Goal: Information Seeking & Learning: Learn about a topic

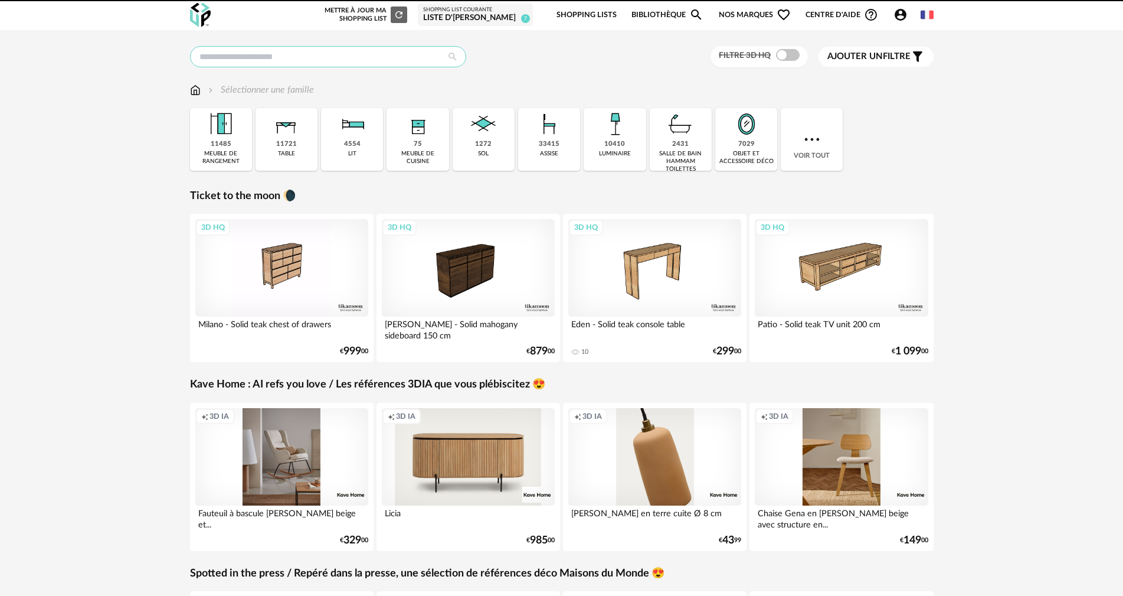
click at [242, 60] on input "text" at bounding box center [328, 56] width 276 height 21
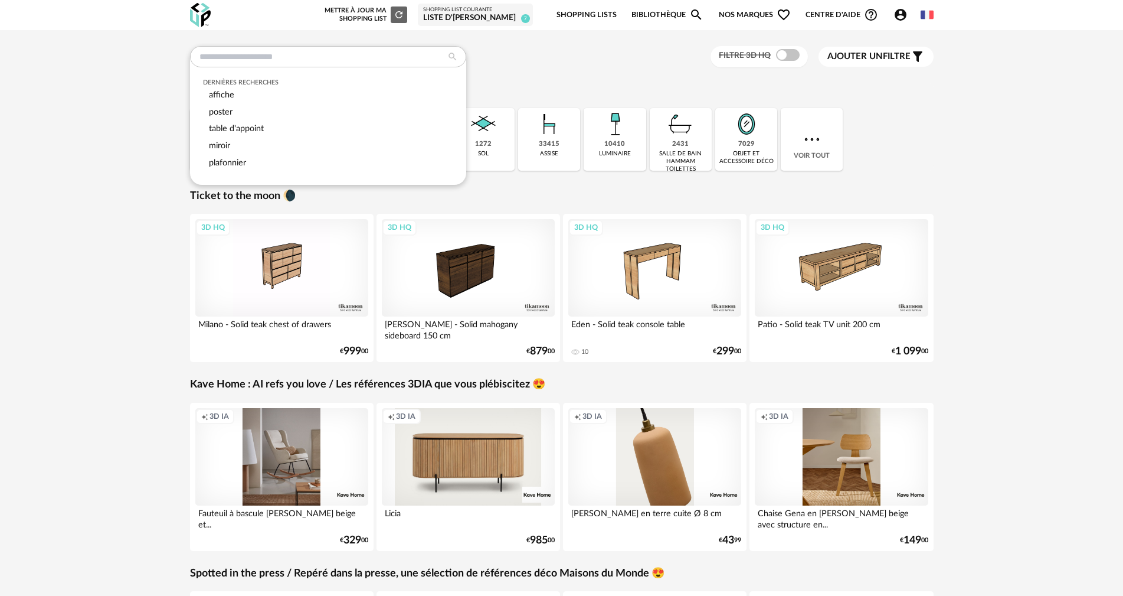
click at [600, 76] on div "Dernières recherches affiche poster table d'appoint miroir plafonnier Filtre 3D…" at bounding box center [561, 512] width 765 height 933
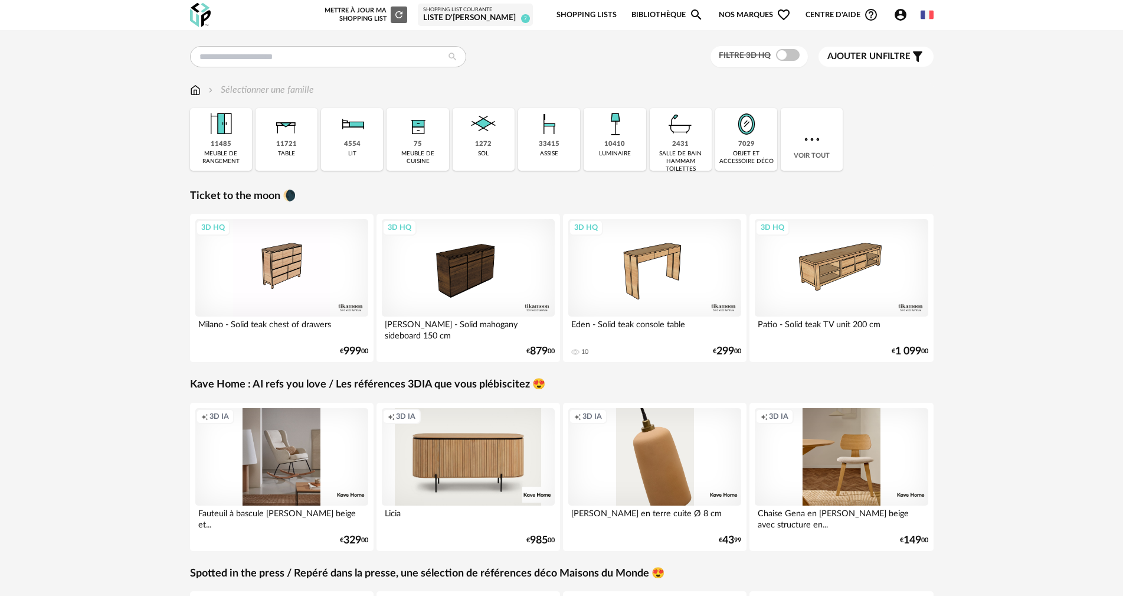
click at [618, 139] on img at bounding box center [615, 124] width 32 height 32
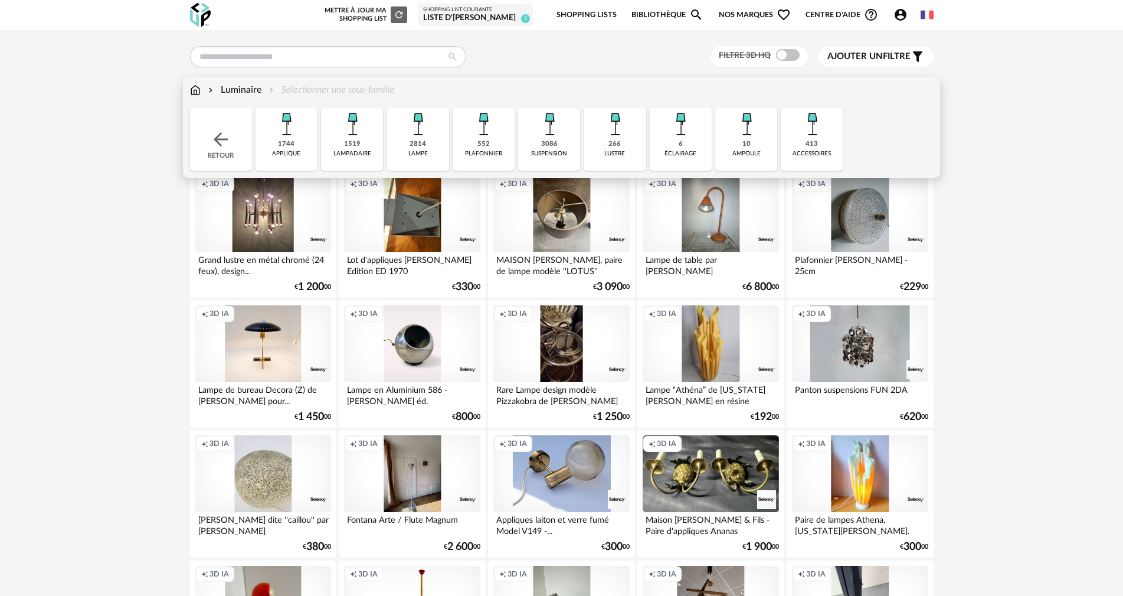
click at [266, 139] on div "1744 applique" at bounding box center [287, 139] width 62 height 63
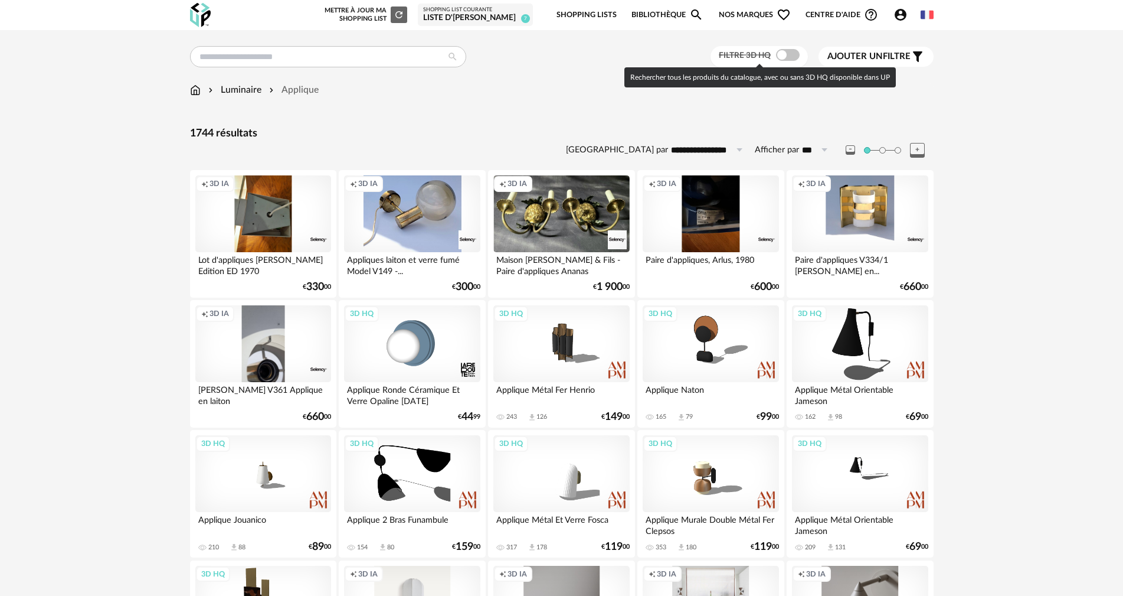
click at [784, 53] on span at bounding box center [788, 55] width 24 height 12
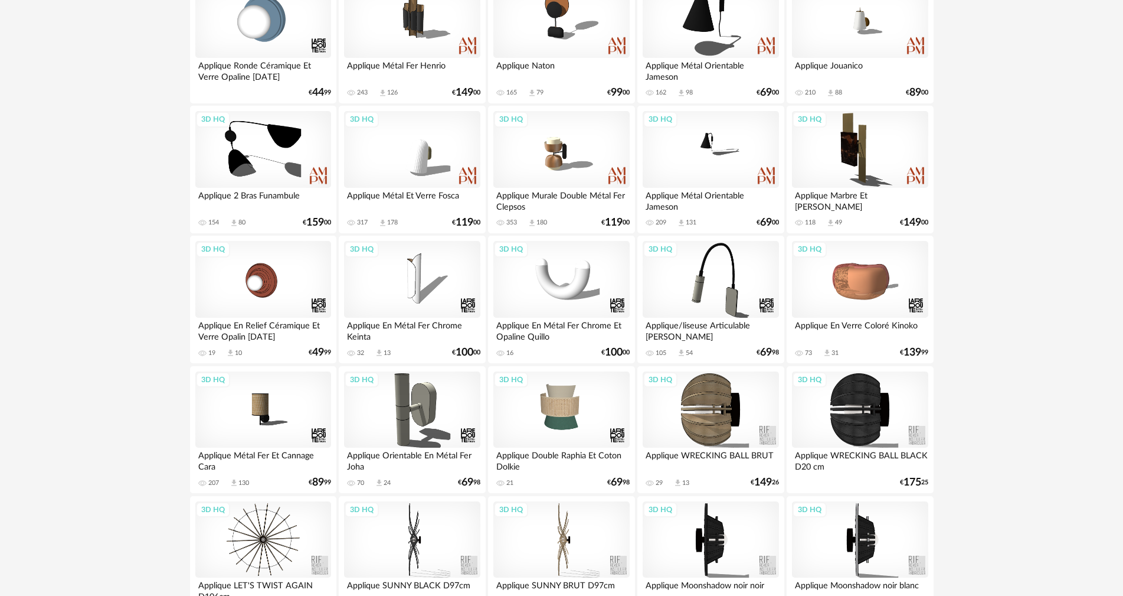
scroll to position [236, 0]
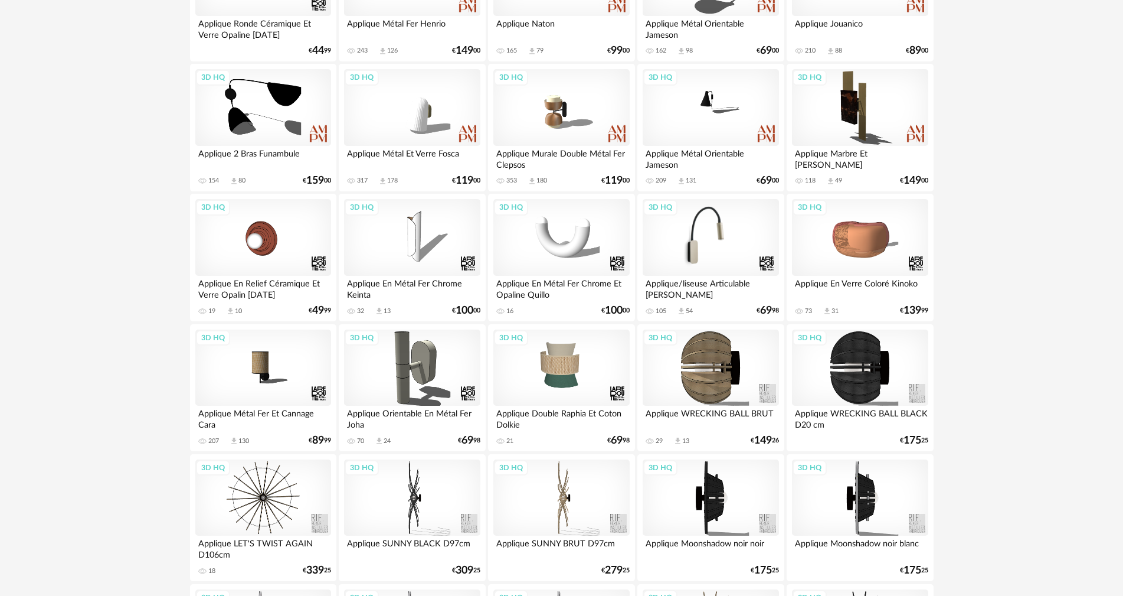
click at [743, 228] on div "3D HQ" at bounding box center [711, 237] width 136 height 77
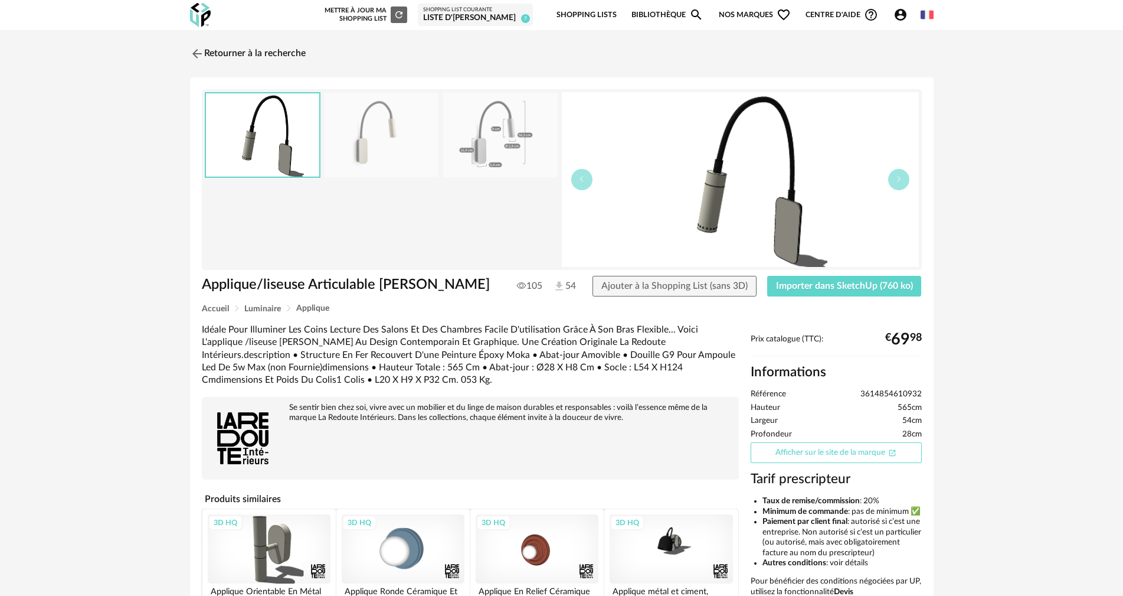
click at [862, 448] on link "Afficher sur le site de la marque Open In New icon" at bounding box center [836, 452] width 171 height 21
click at [805, 283] on span "Importer dans SketchUp (760 ko)" at bounding box center [844, 285] width 137 height 9
click at [204, 51] on img at bounding box center [195, 53] width 17 height 17
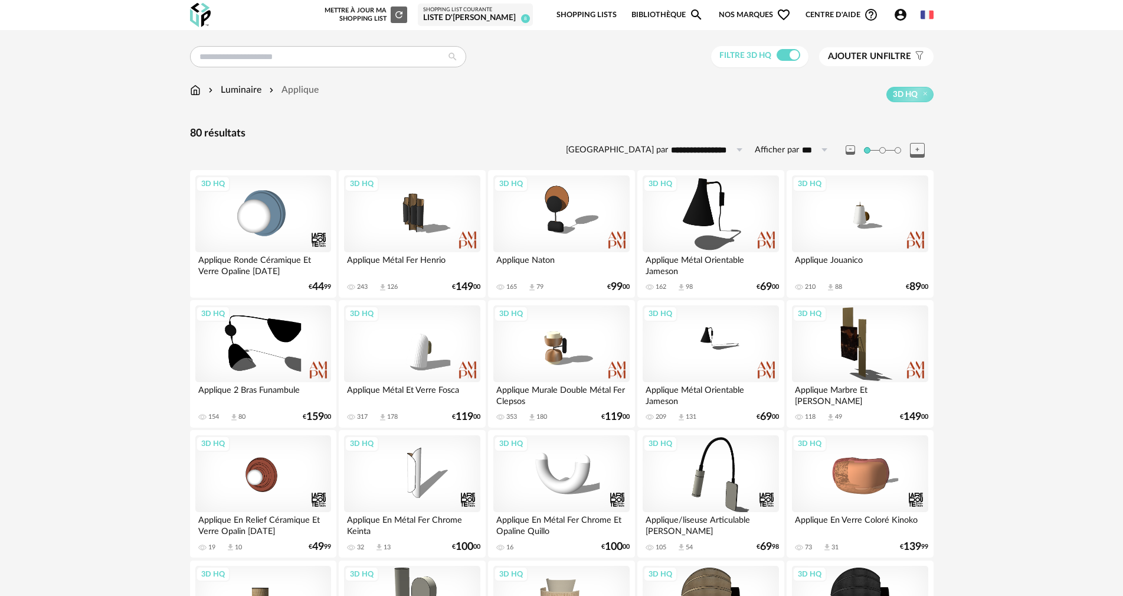
click at [495, 18] on div "Liste d'[PERSON_NAME]" at bounding box center [475, 18] width 104 height 11
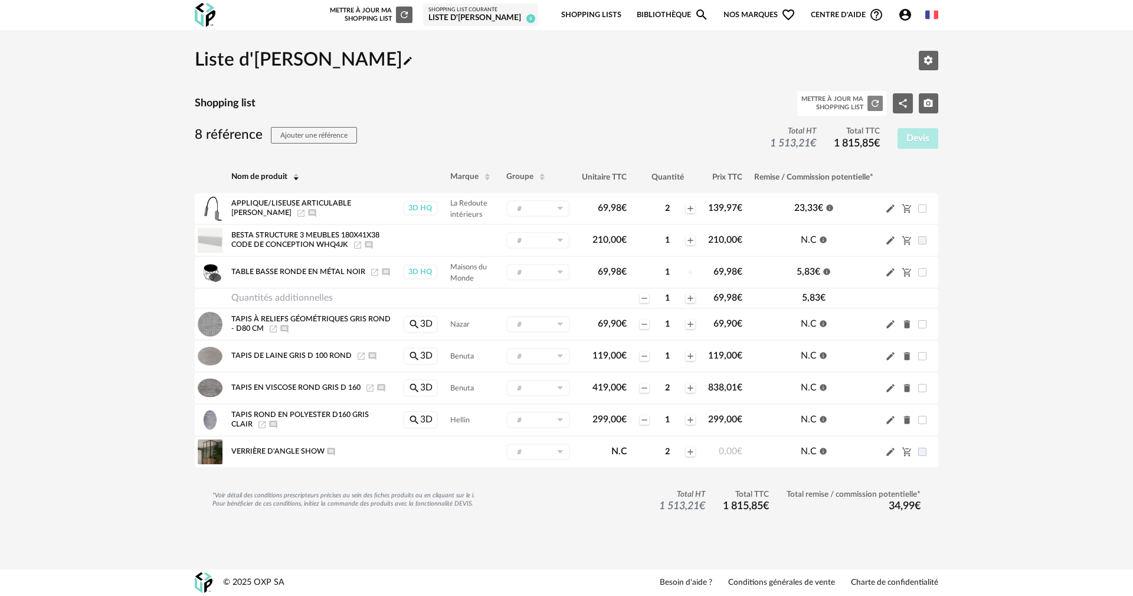
click at [876, 107] on icon "Refresh icon" at bounding box center [875, 103] width 11 height 11
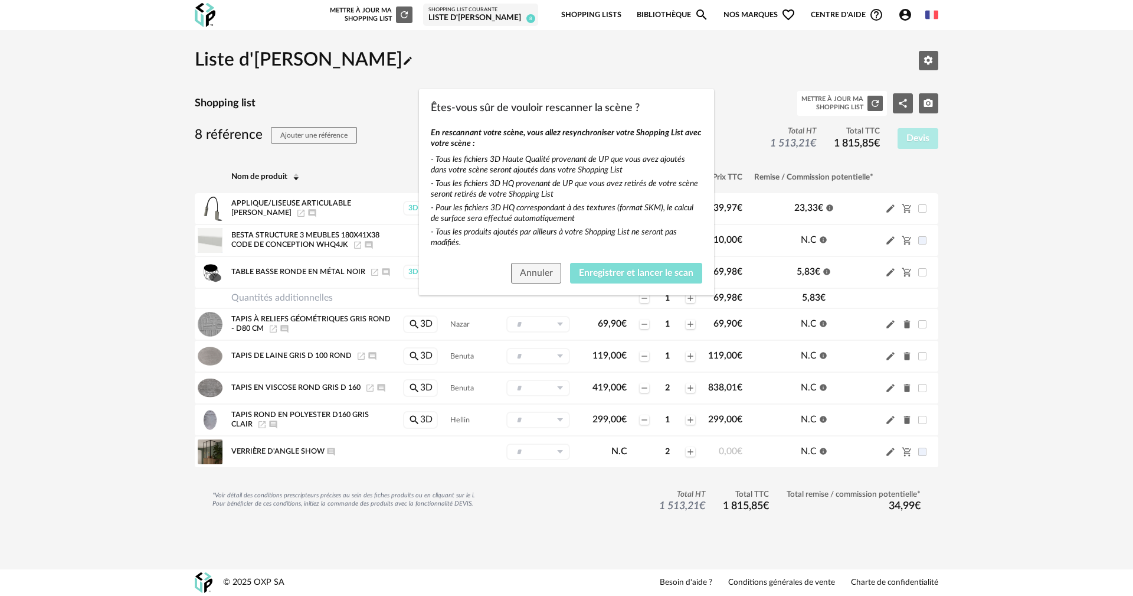
click at [623, 276] on span "Enregistrer et lancer le scan" at bounding box center [636, 272] width 115 height 9
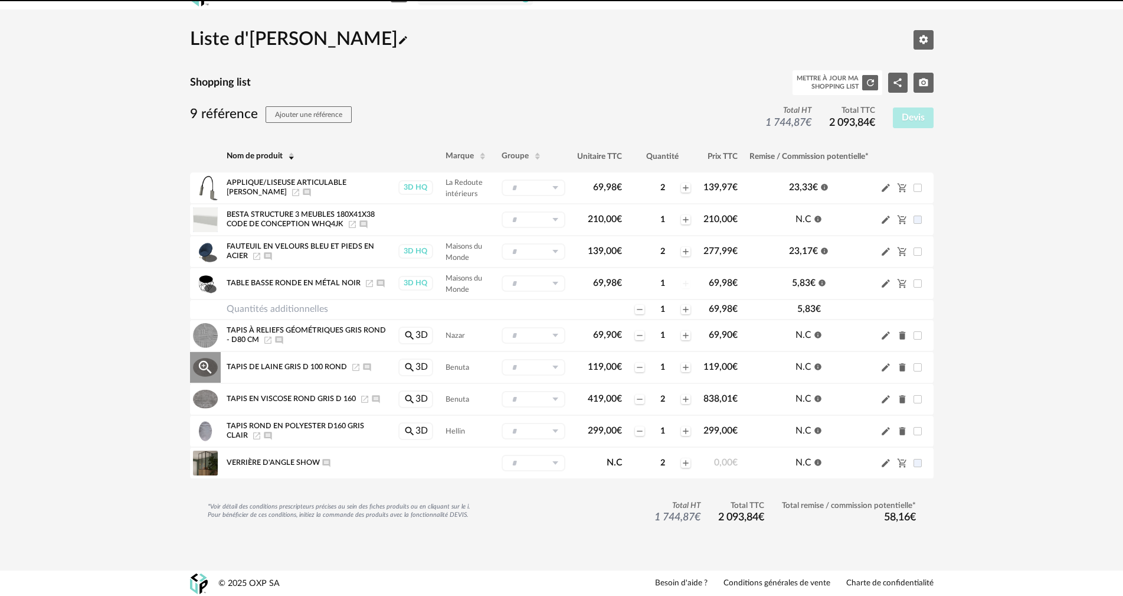
scroll to position [22, 0]
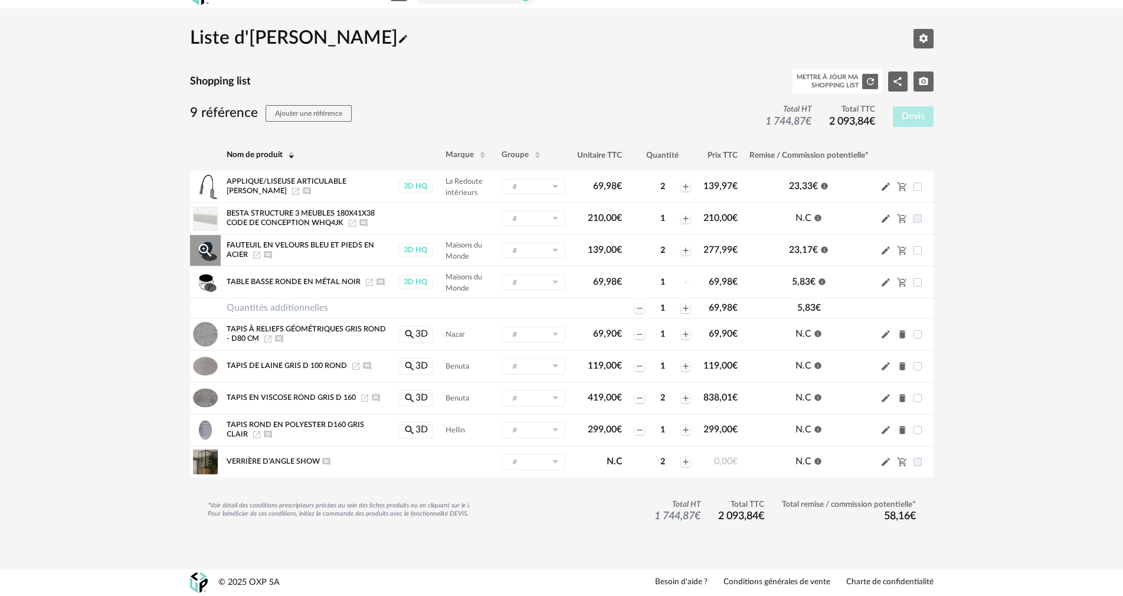
click at [257, 257] on icon "Launch icon" at bounding box center [256, 254] width 9 height 9
click at [254, 253] on icon "Launch icon" at bounding box center [256, 254] width 7 height 7
click at [366, 401] on icon "Launch icon" at bounding box center [364, 397] width 7 height 7
click at [370, 278] on icon "Launch icon" at bounding box center [369, 281] width 9 height 9
click at [868, 83] on icon "Refresh icon" at bounding box center [870, 81] width 11 height 11
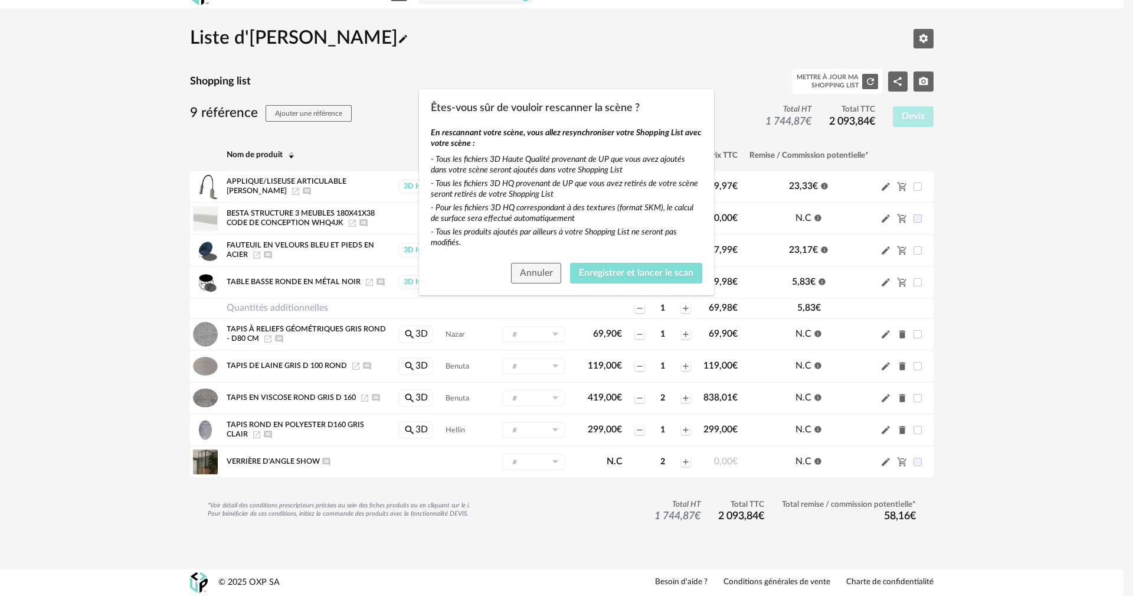
click at [662, 276] on span "Enregistrer et lancer le scan" at bounding box center [636, 272] width 115 height 9
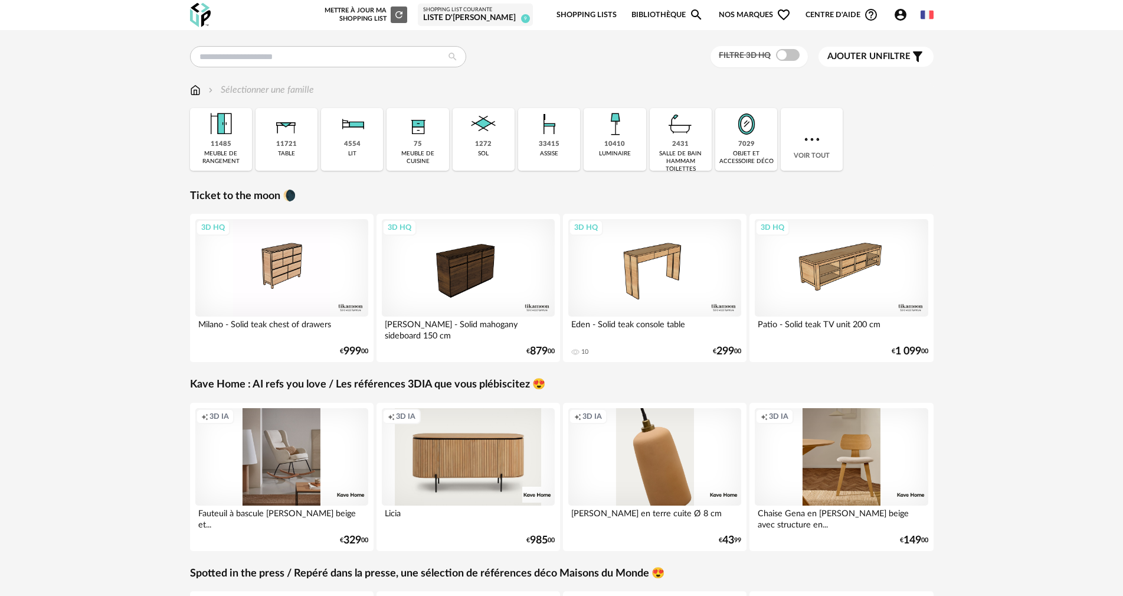
click at [659, 10] on link "Bibliothèque Magnify icon" at bounding box center [668, 15] width 72 height 28
click at [672, 17] on link "Bibliothèque Magnify icon" at bounding box center [668, 15] width 72 height 28
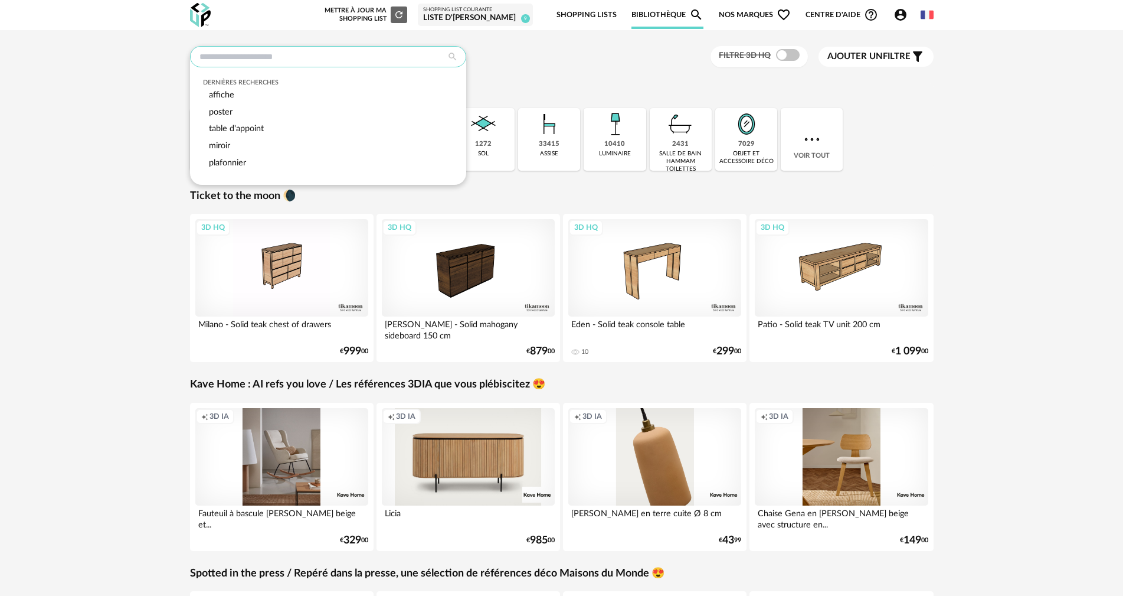
click at [270, 59] on input "text" at bounding box center [328, 56] width 276 height 21
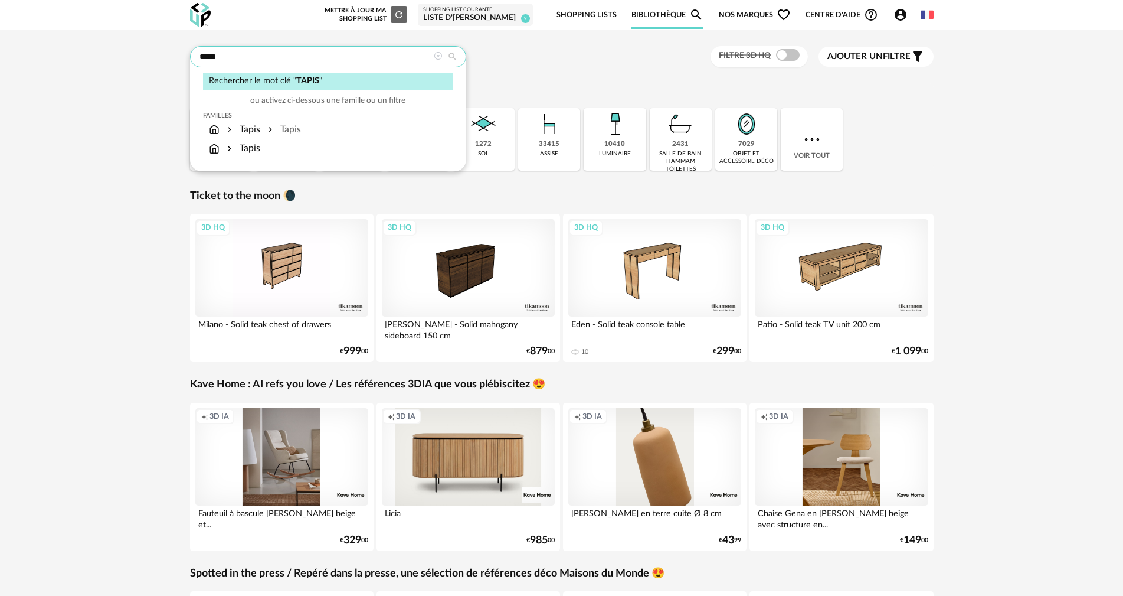
type input "*****"
click at [540, 91] on div "Sélectionner une famille" at bounding box center [562, 90] width 744 height 14
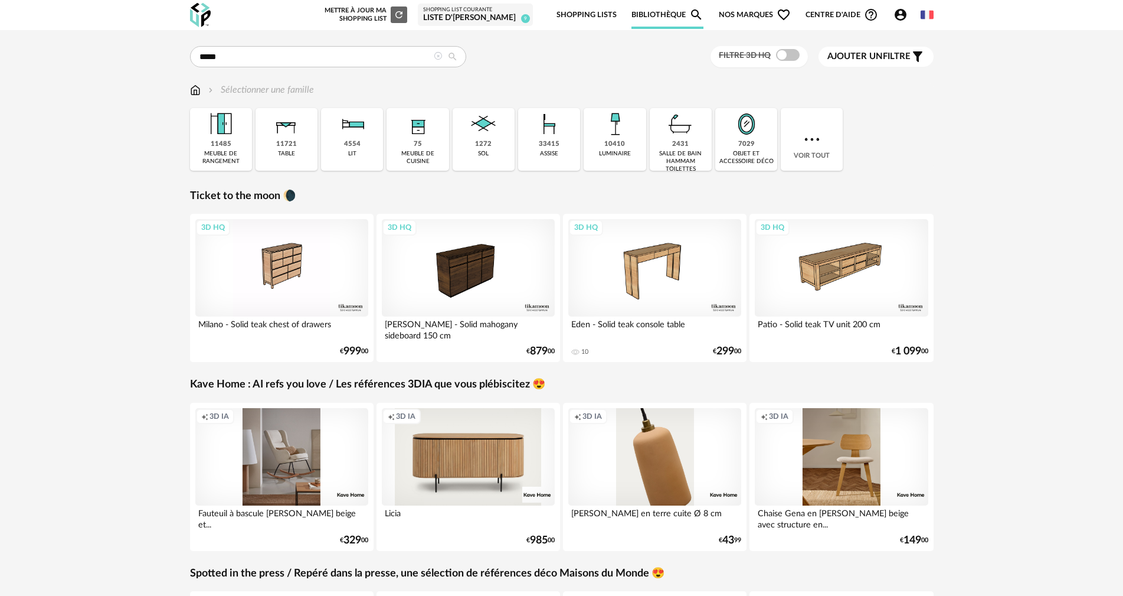
click at [195, 93] on img at bounding box center [195, 90] width 11 height 14
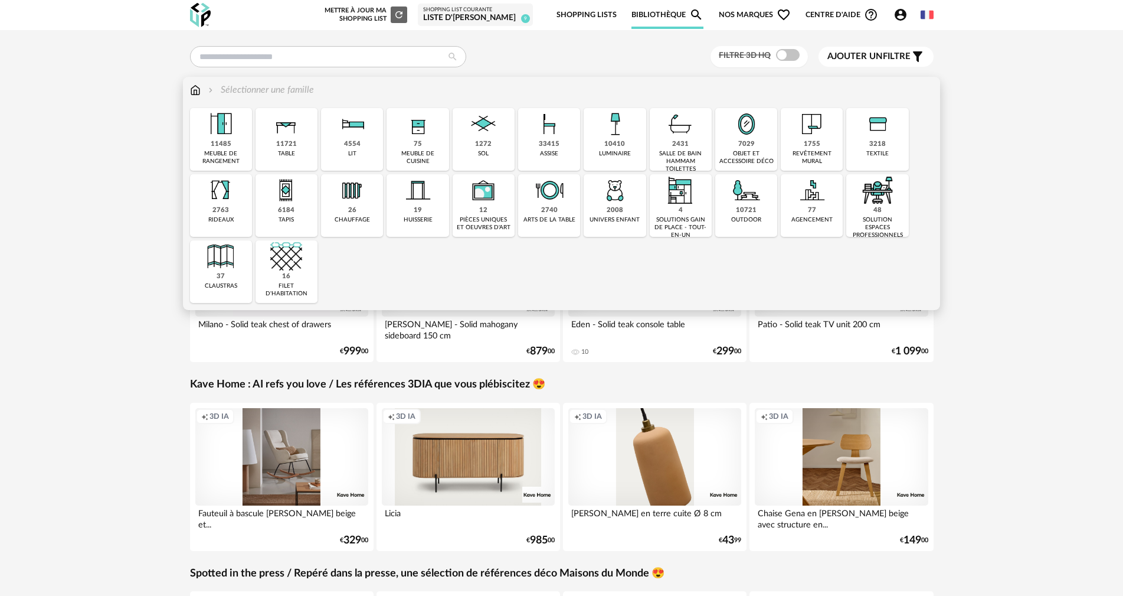
click at [297, 208] on div "6184 tapis" at bounding box center [287, 205] width 62 height 63
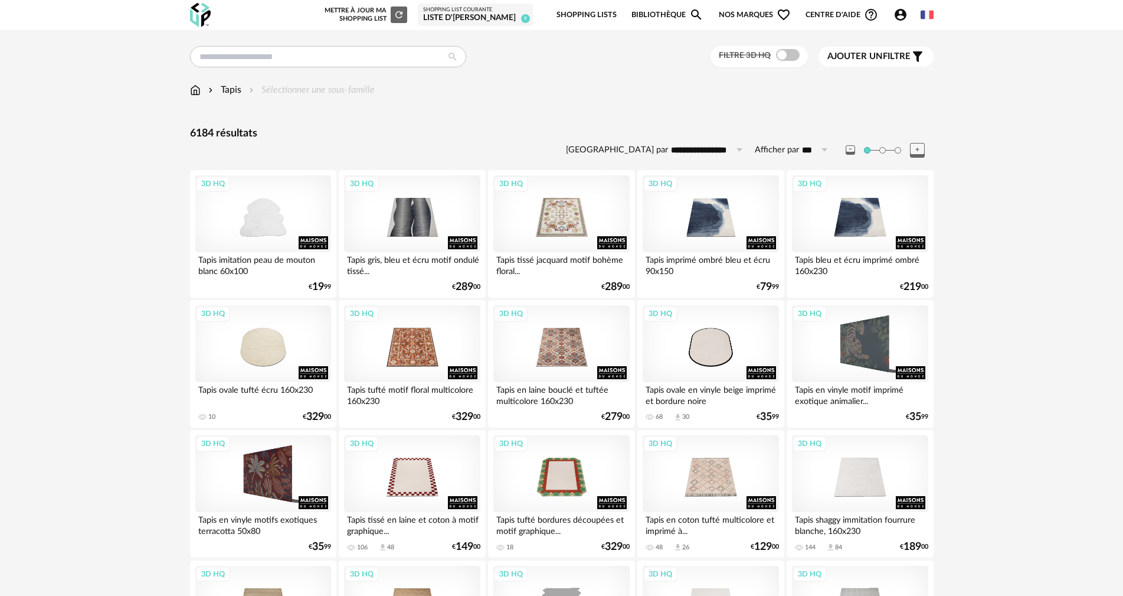
click at [887, 53] on span "Ajouter un filtre" at bounding box center [869, 57] width 83 height 12
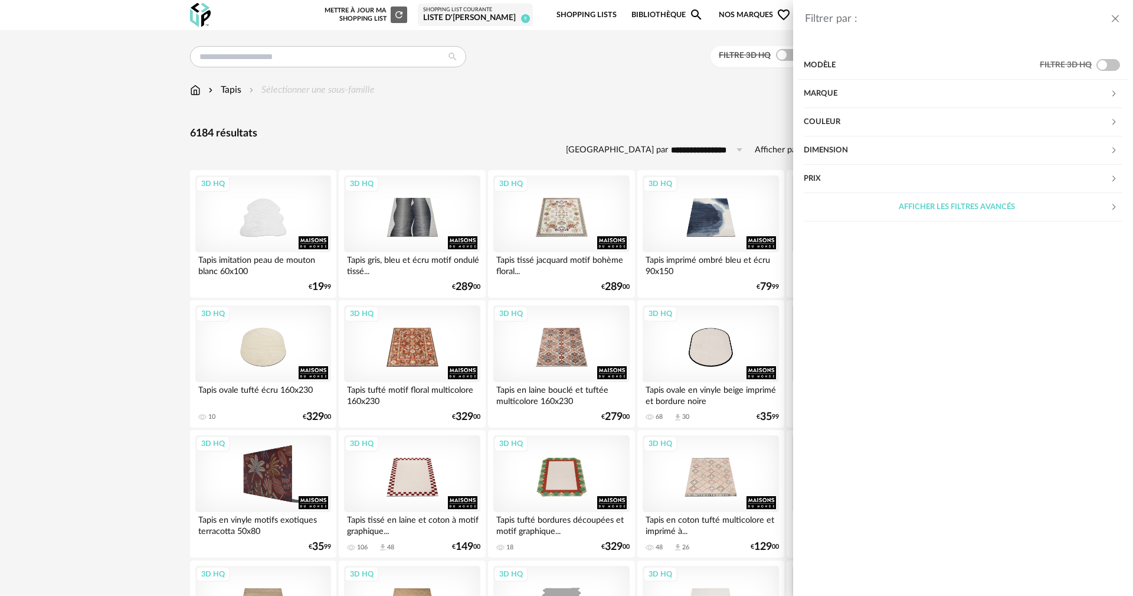
click at [838, 123] on div "Couleur" at bounding box center [957, 122] width 306 height 28
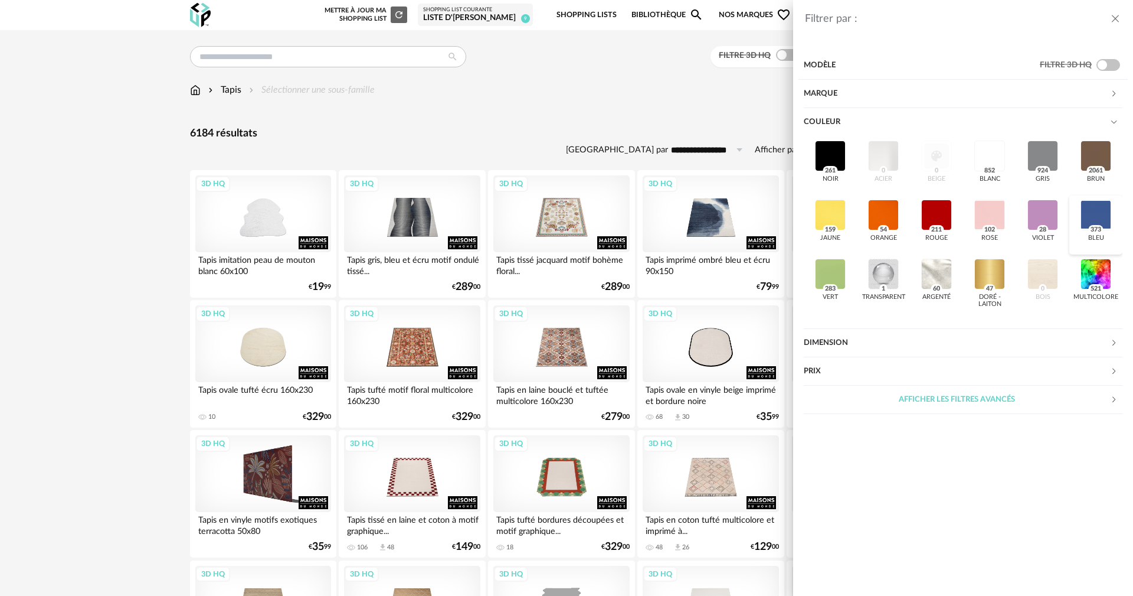
click at [1088, 216] on div at bounding box center [1096, 215] width 31 height 31
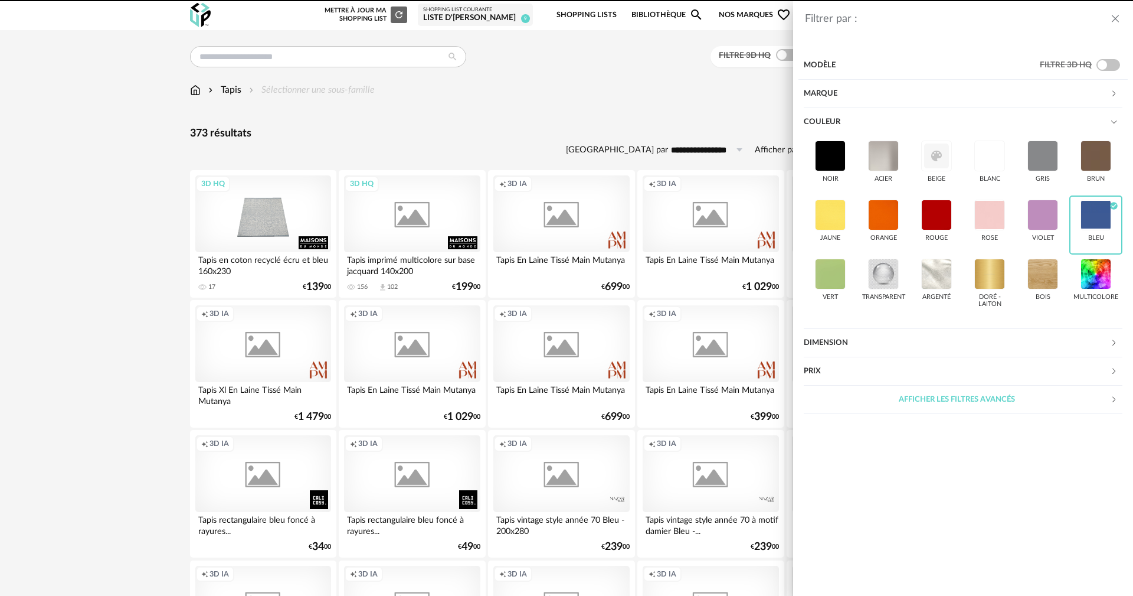
click at [588, 101] on div "Filtrer par : Modèle Filtre 3D HQ Marque &tradition 4 101 Copenhagen 0 366 Conc…" at bounding box center [566, 298] width 1133 height 596
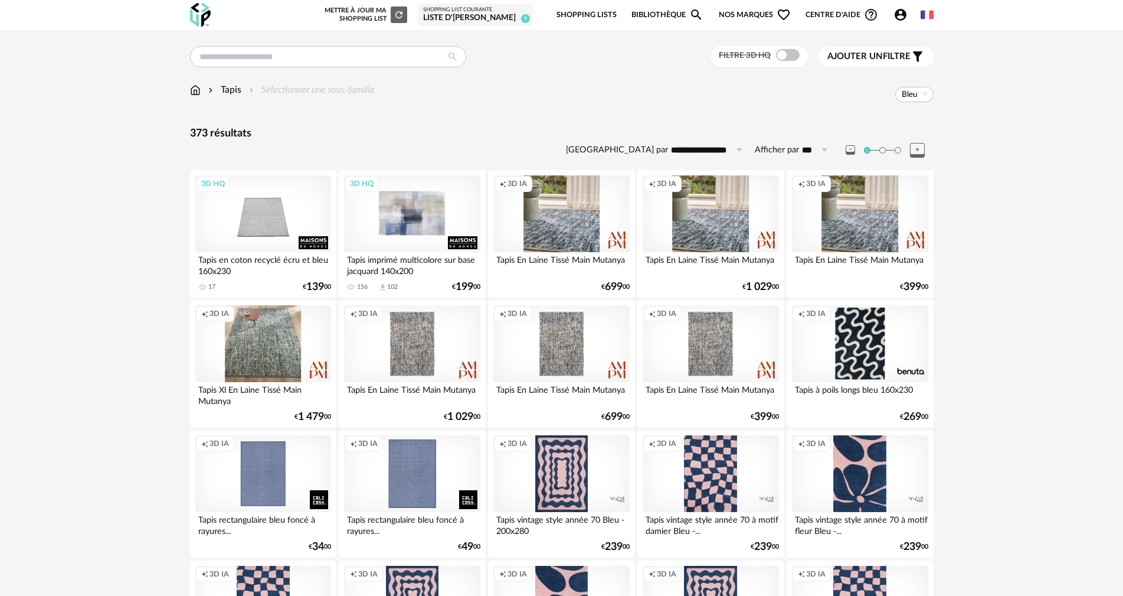
click at [406, 216] on div "3D HQ" at bounding box center [412, 213] width 136 height 77
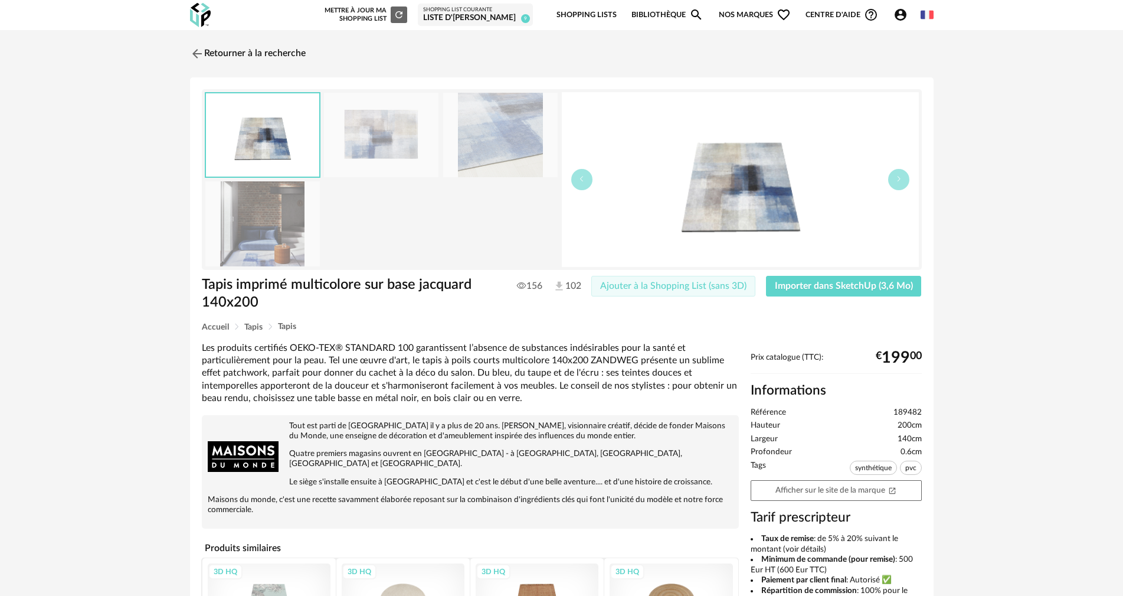
click at [670, 294] on button "Ajouter à la Shopping List (sans 3D)" at bounding box center [673, 286] width 164 height 21
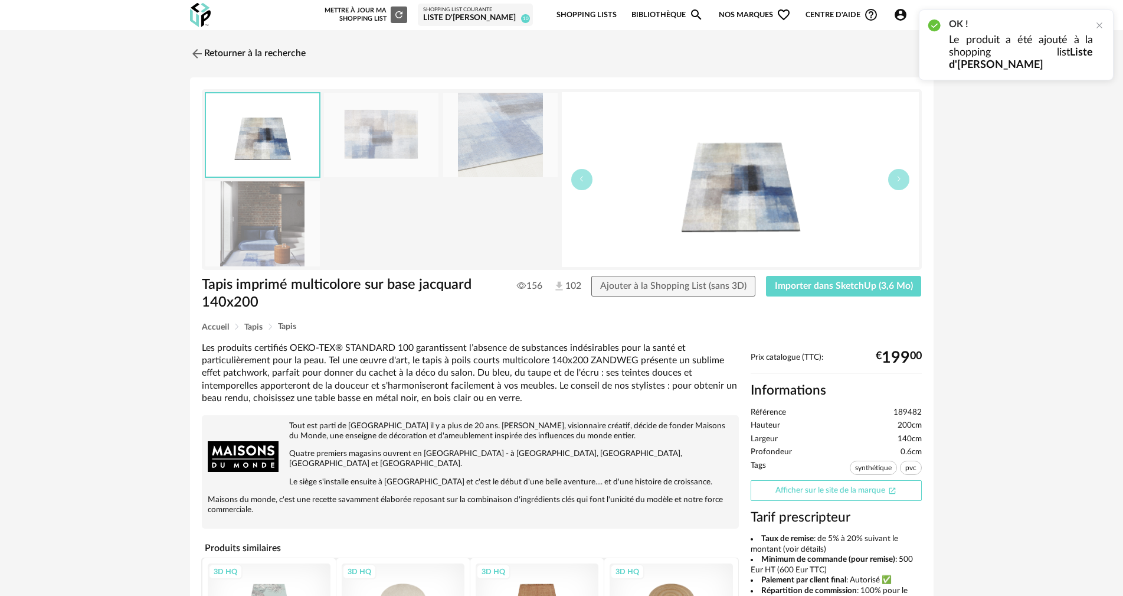
click at [819, 489] on link "Afficher sur le site de la marque Open In New icon" at bounding box center [836, 490] width 171 height 21
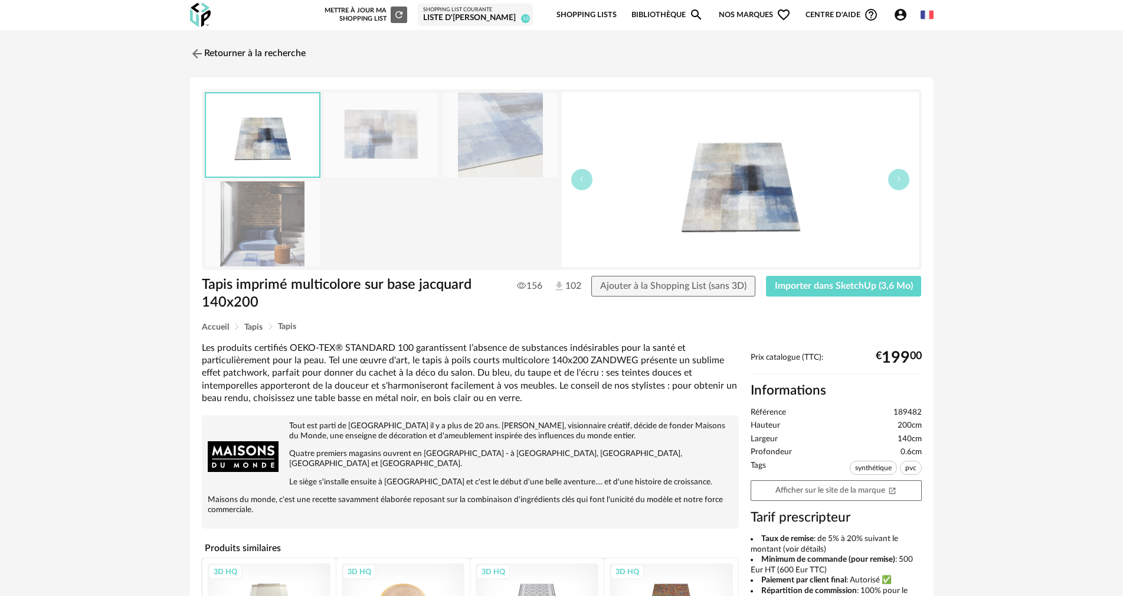
click at [248, 49] on link "Retourner à la recherche" at bounding box center [248, 54] width 116 height 26
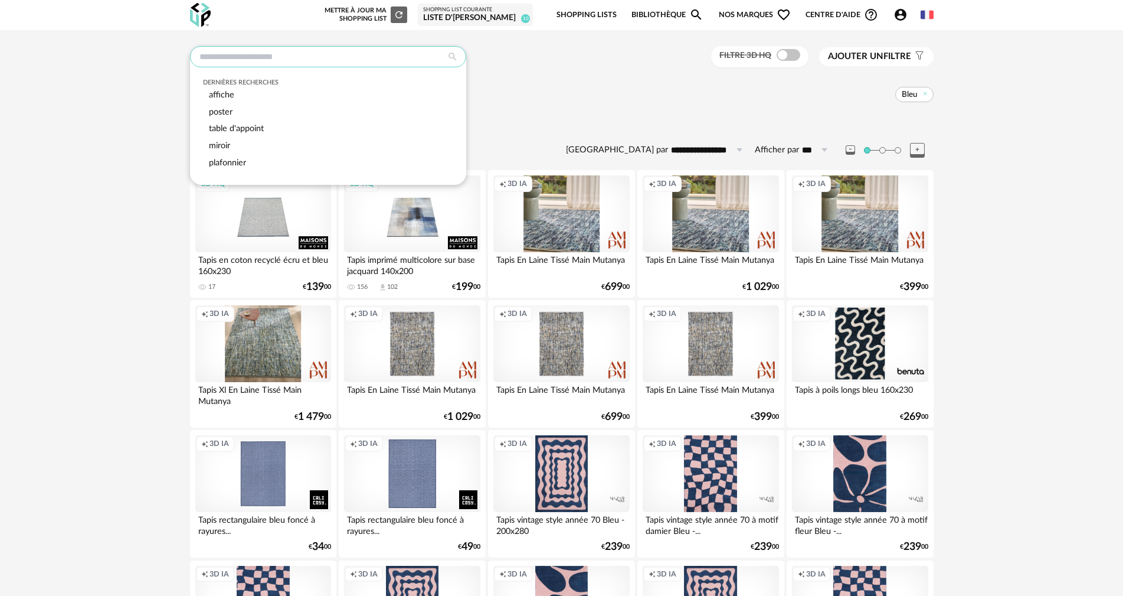
click at [377, 62] on input "text" at bounding box center [328, 56] width 276 height 21
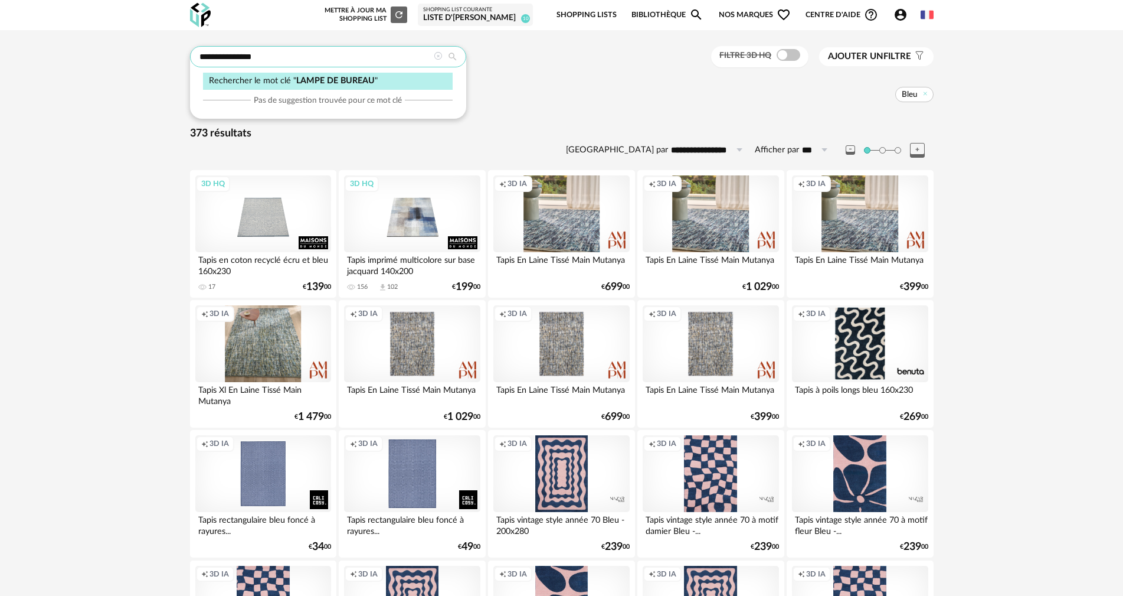
type input "**********"
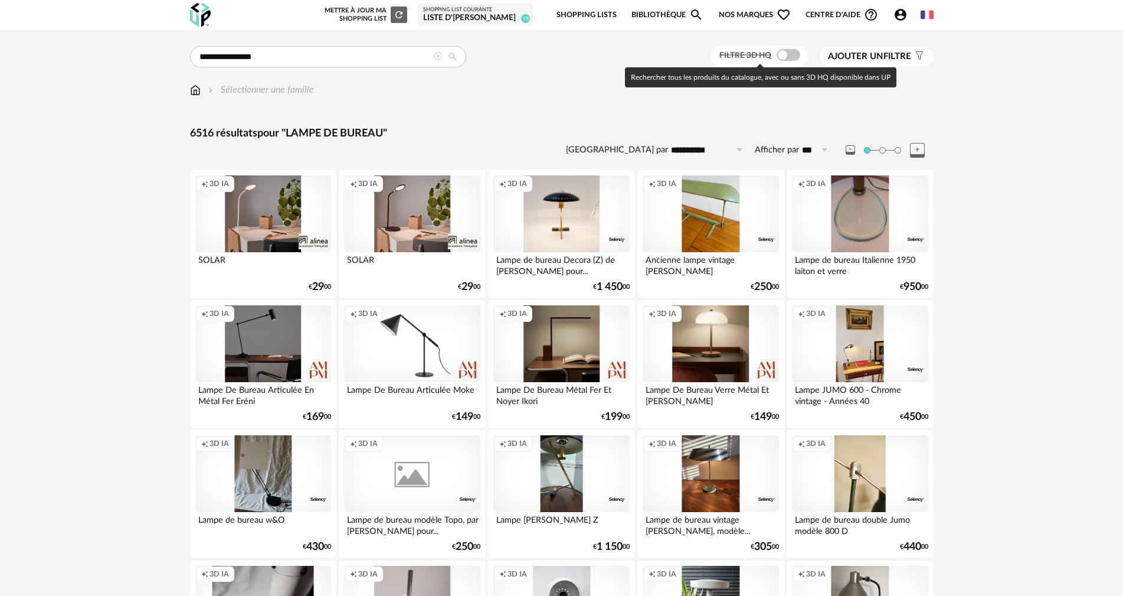
click at [787, 60] on span at bounding box center [789, 55] width 24 height 12
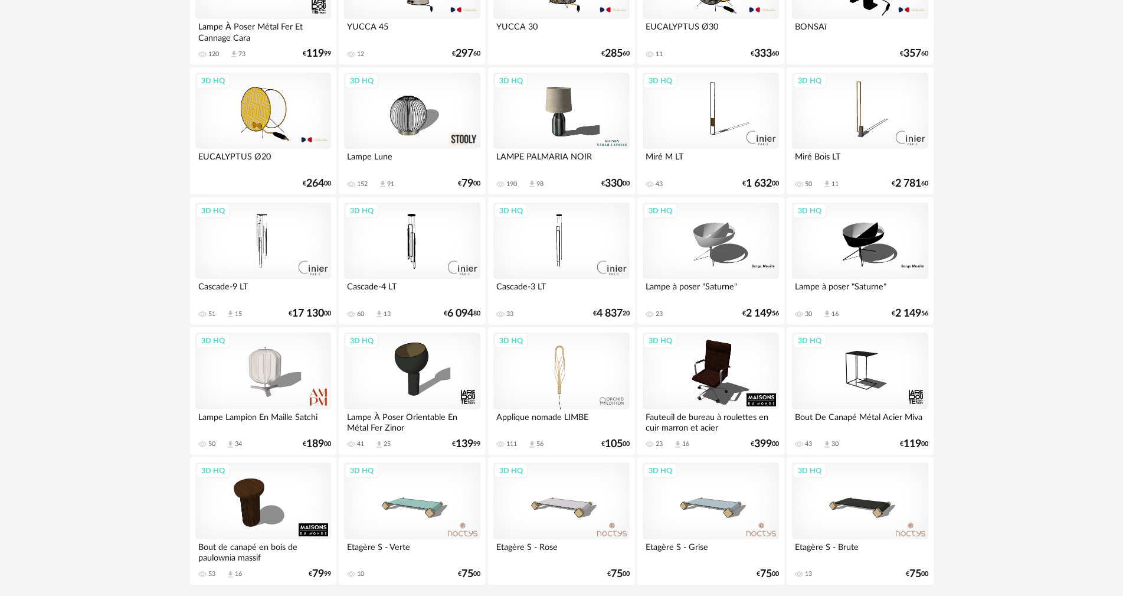
scroll to position [2184, 0]
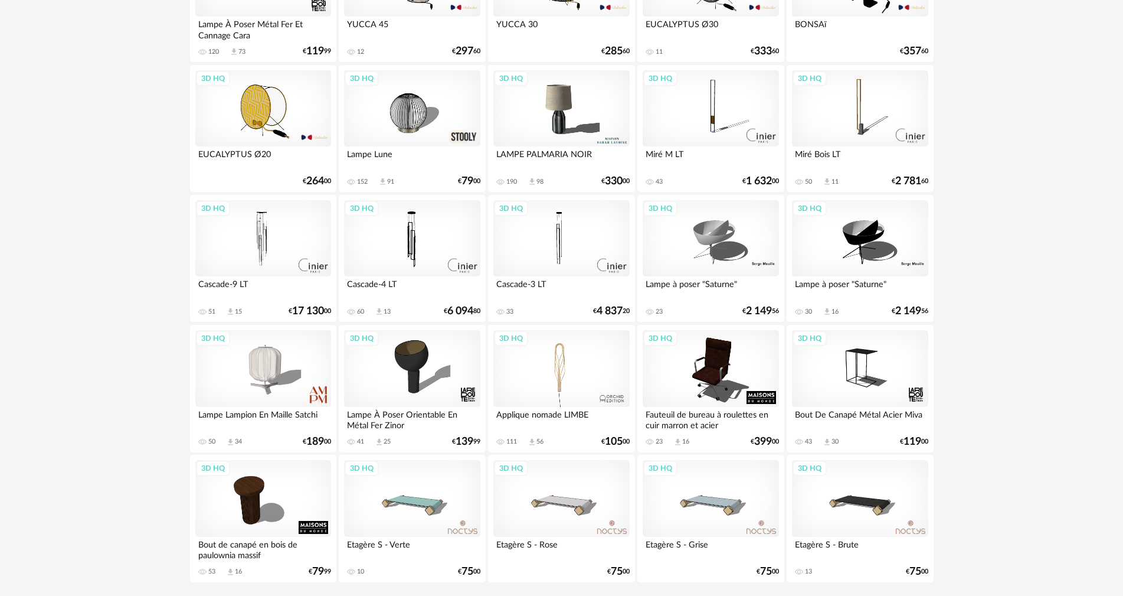
click at [398, 104] on div "3D HQ" at bounding box center [412, 108] width 136 height 77
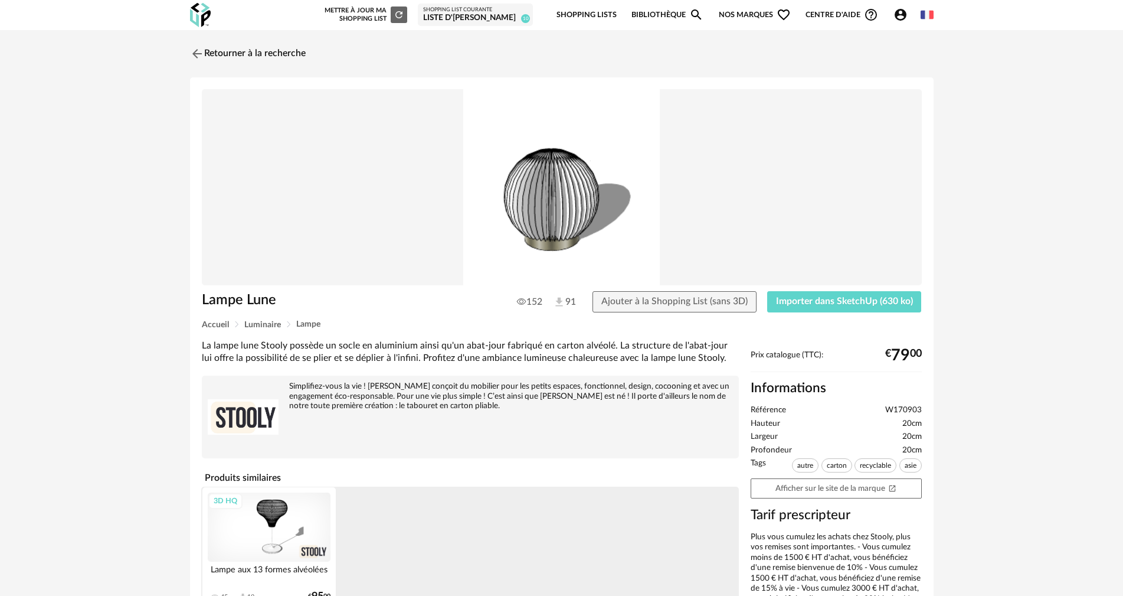
click at [182, 42] on div "Retourner à la recherche Lampe Lune 152 91 Ajouter à la Shopping List (sans 3D)…" at bounding box center [561, 349] width 765 height 617
click at [195, 44] on link "Retourner à la recherche" at bounding box center [245, 54] width 116 height 26
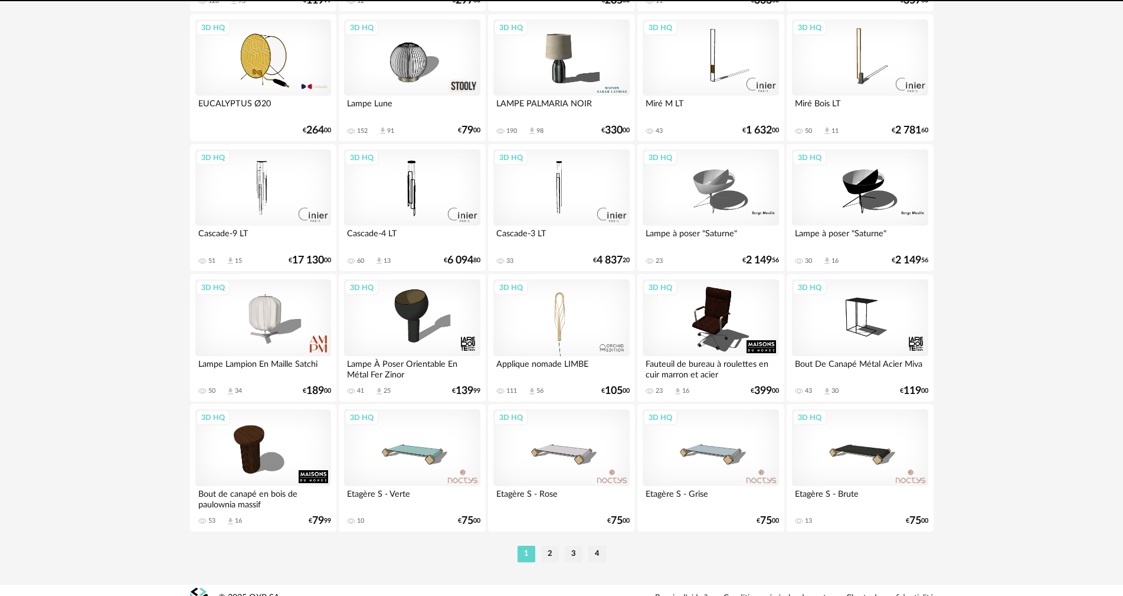
scroll to position [2250, 0]
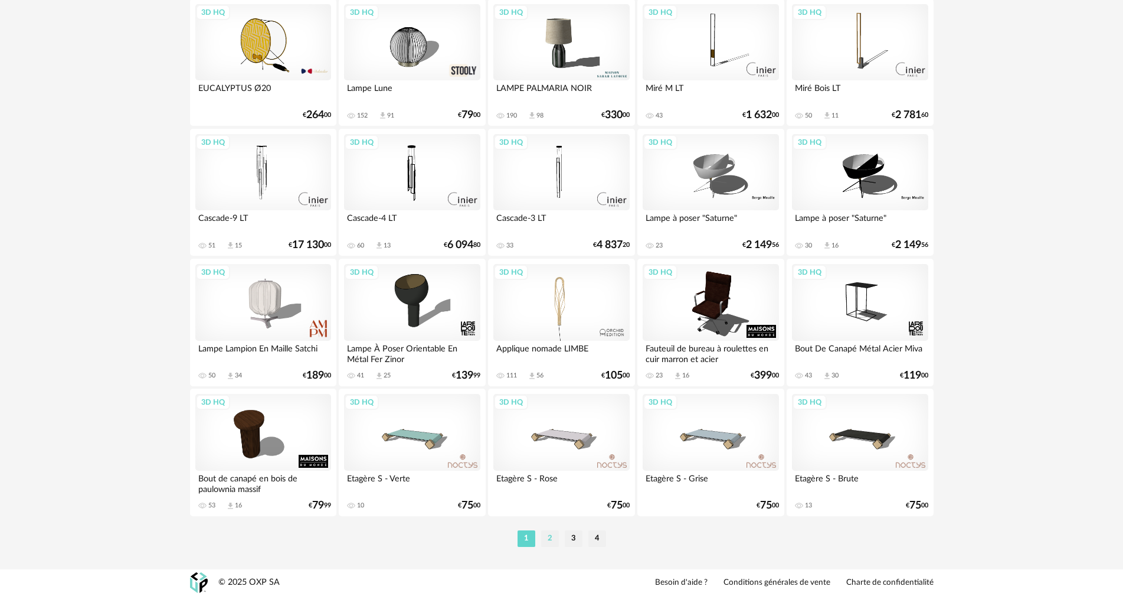
click at [550, 537] on li "2" at bounding box center [550, 538] width 18 height 17
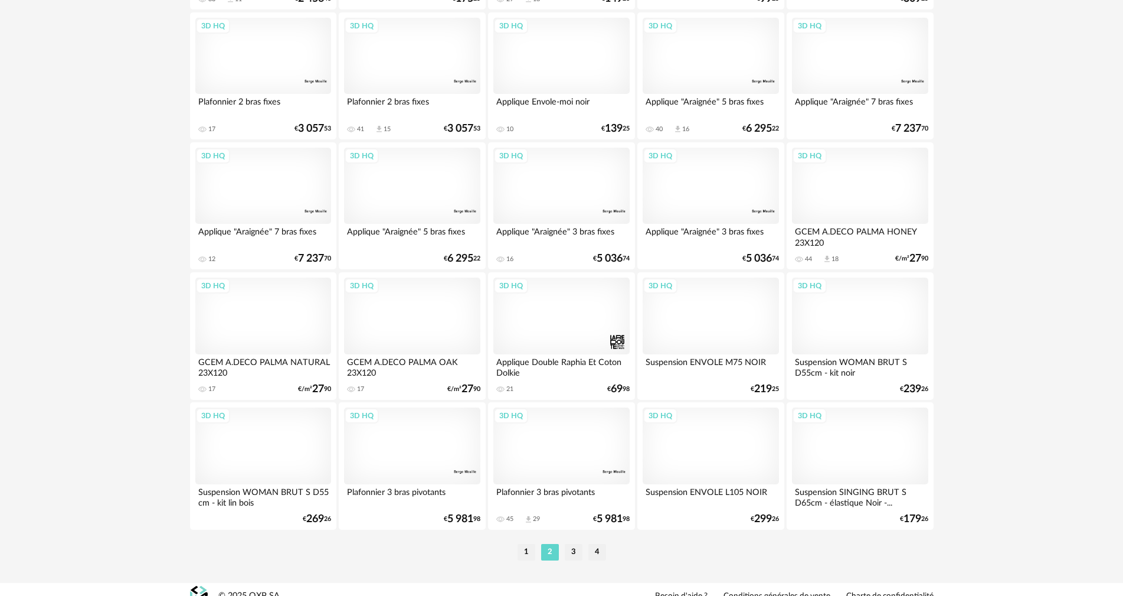
scroll to position [2250, 0]
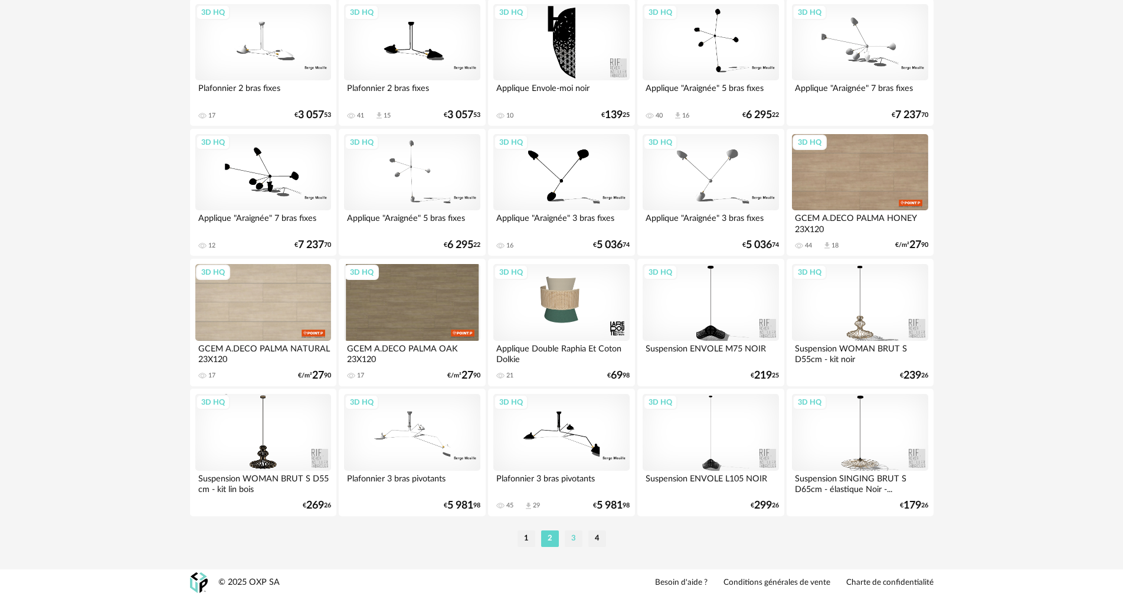
click at [576, 540] on li "3" at bounding box center [574, 538] width 18 height 17
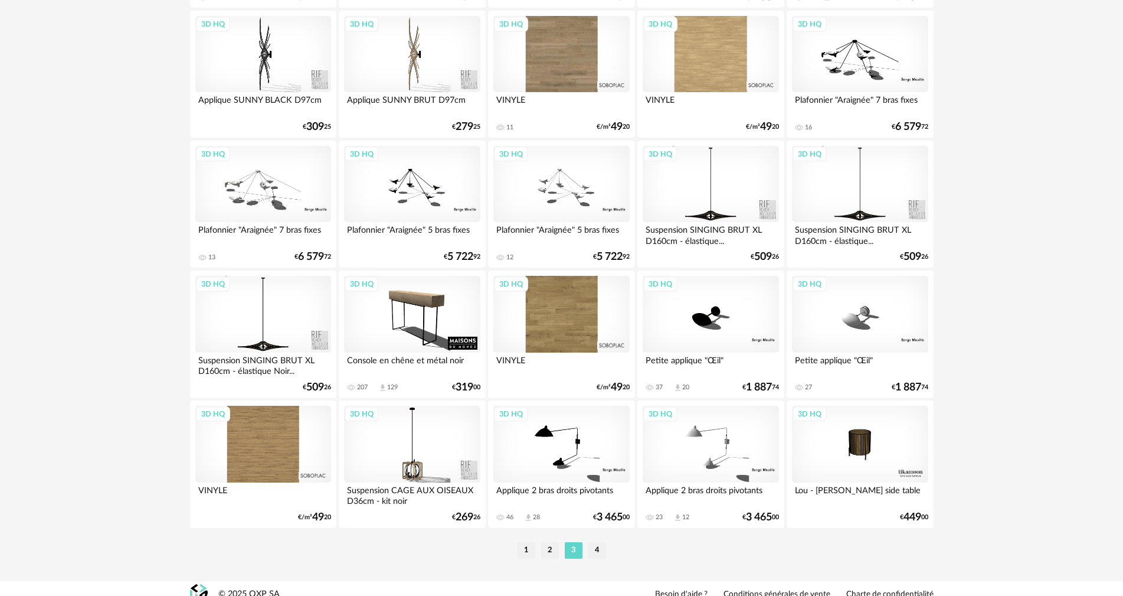
scroll to position [2250, 0]
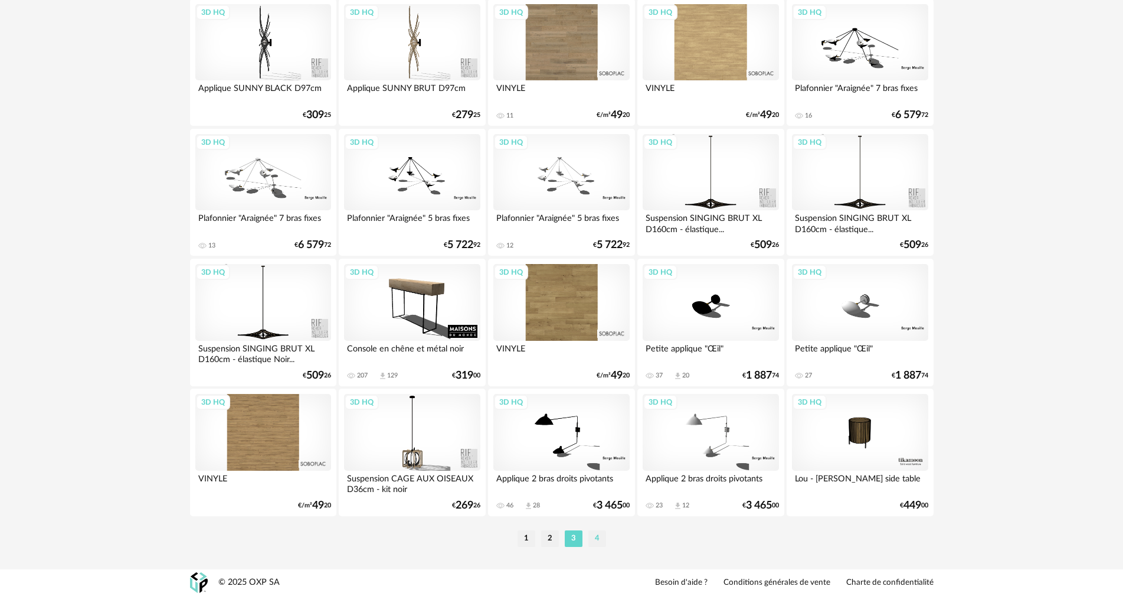
click at [597, 539] on li "4" at bounding box center [597, 538] width 18 height 17
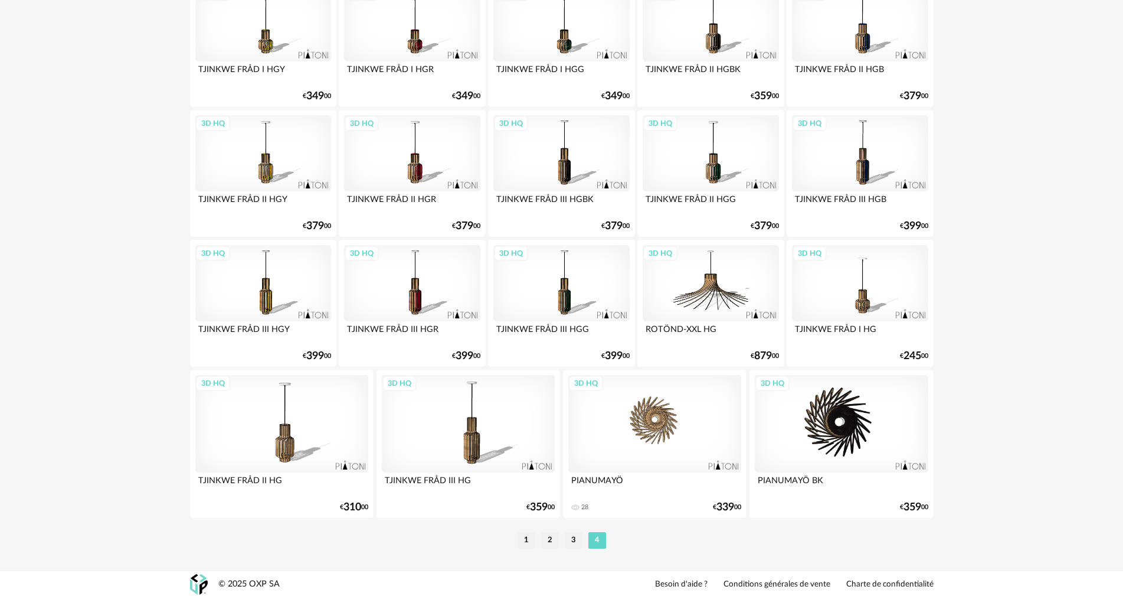
scroll to position [1881, 0]
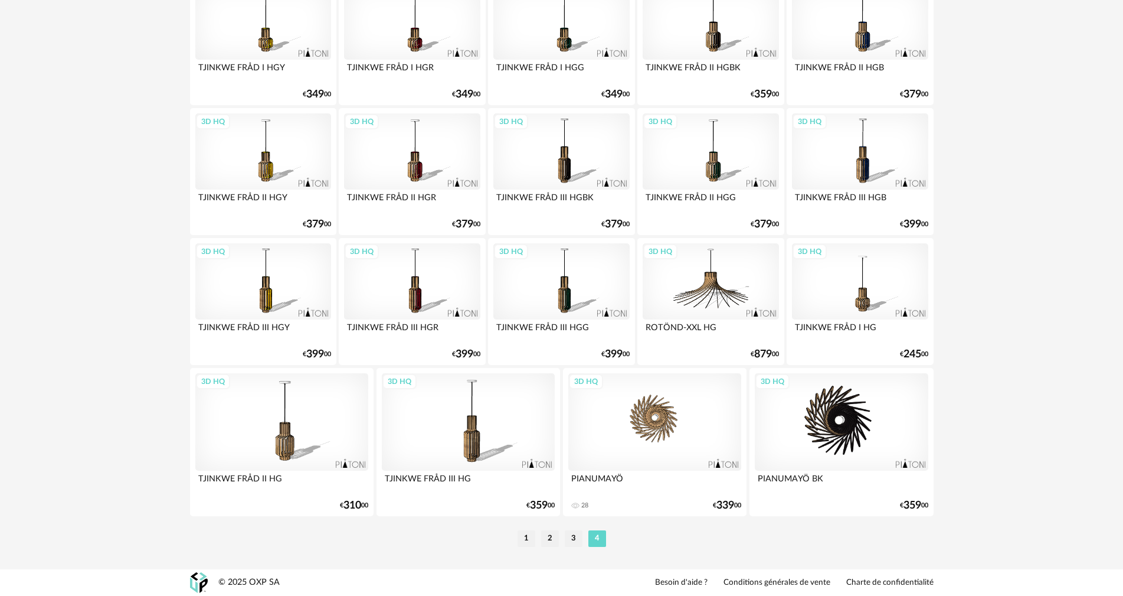
click at [527, 540] on li "1" at bounding box center [527, 538] width 18 height 17
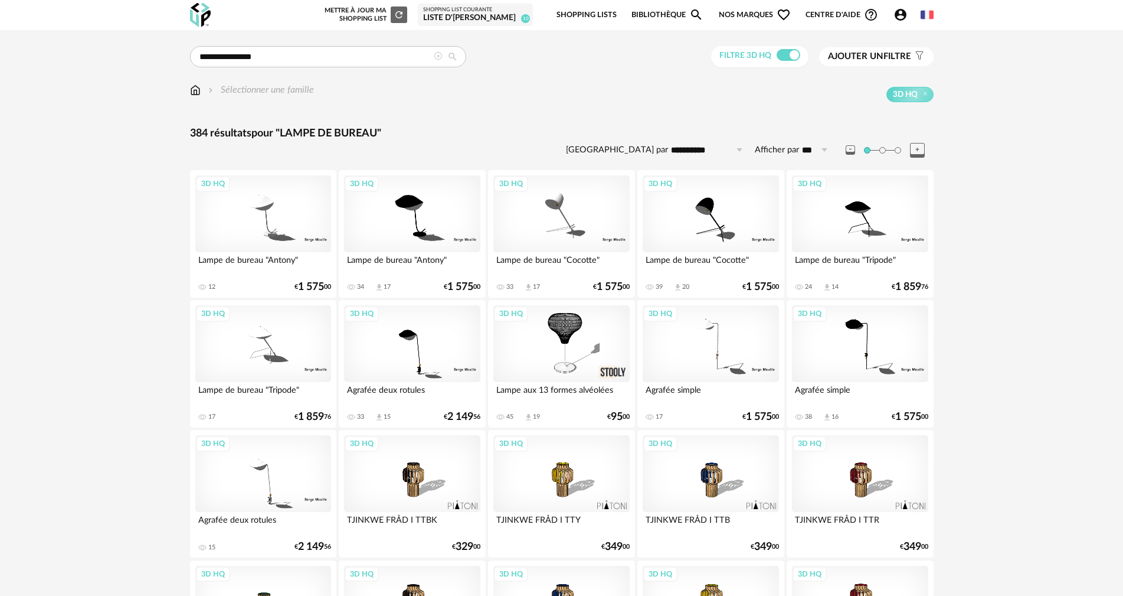
click at [568, 330] on div "3D HQ" at bounding box center [561, 343] width 136 height 77
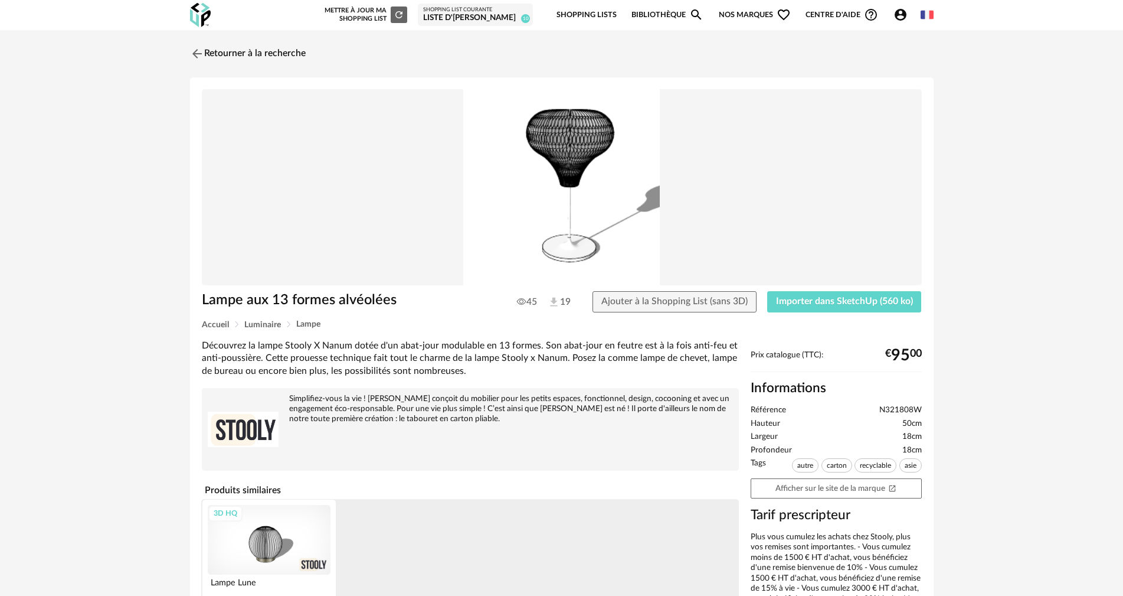
click at [836, 475] on div "Prix catalogue (TTC): € 95 00 Informations Référence N321808W Hauteur 50cm Larg…" at bounding box center [836, 487] width 183 height 274
click at [825, 483] on link "Afficher sur le site de la marque Open In New icon" at bounding box center [836, 488] width 171 height 21
click at [195, 53] on img at bounding box center [195, 53] width 17 height 17
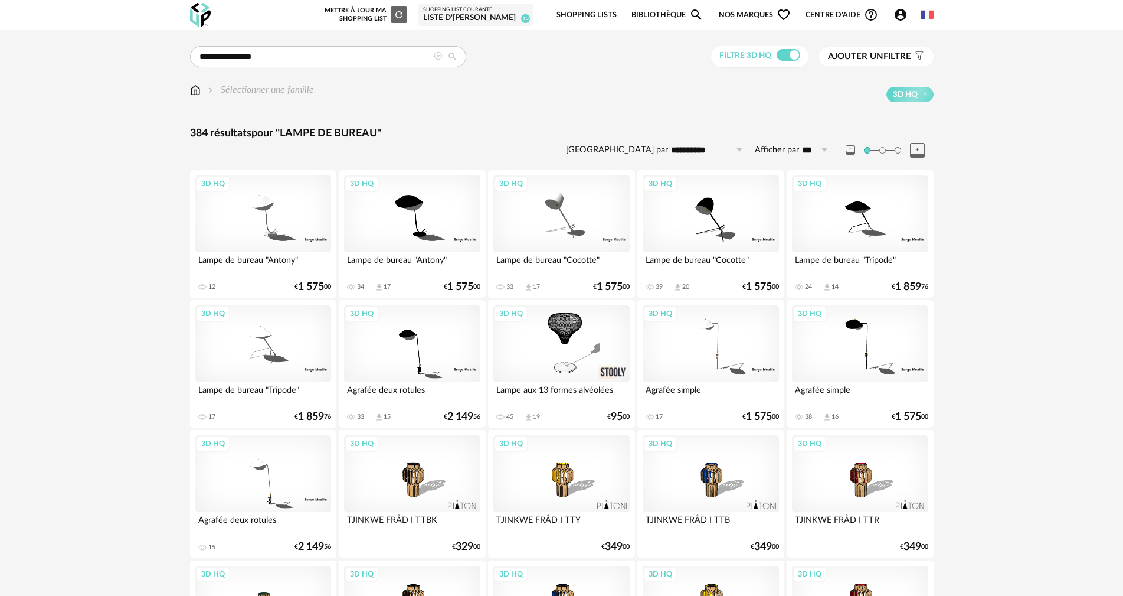
click at [191, 88] on img at bounding box center [195, 90] width 11 height 14
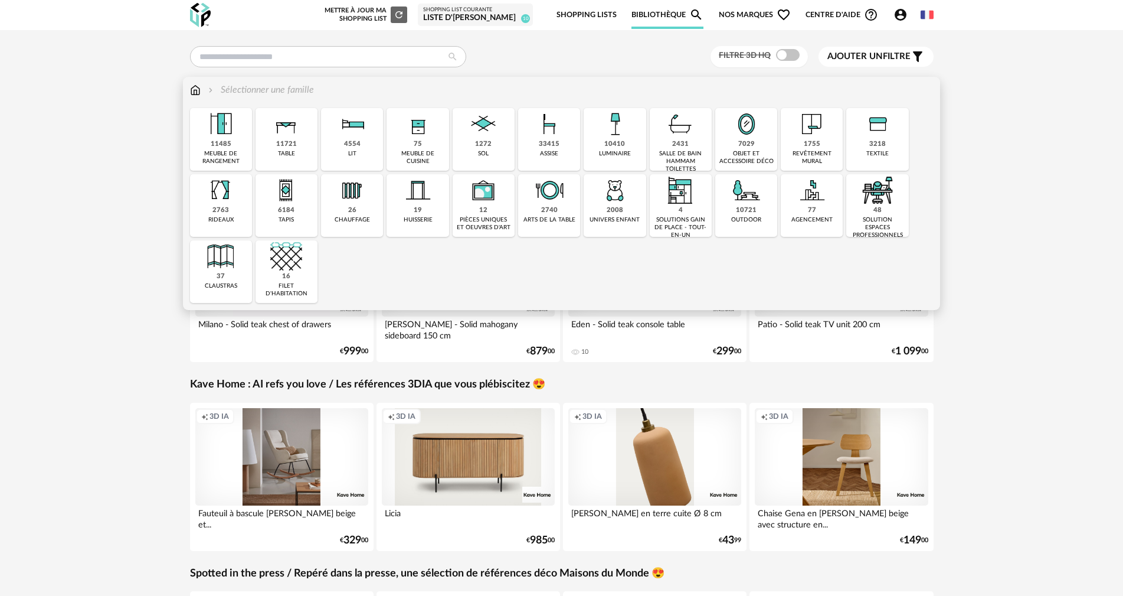
click at [626, 136] on img at bounding box center [615, 124] width 32 height 32
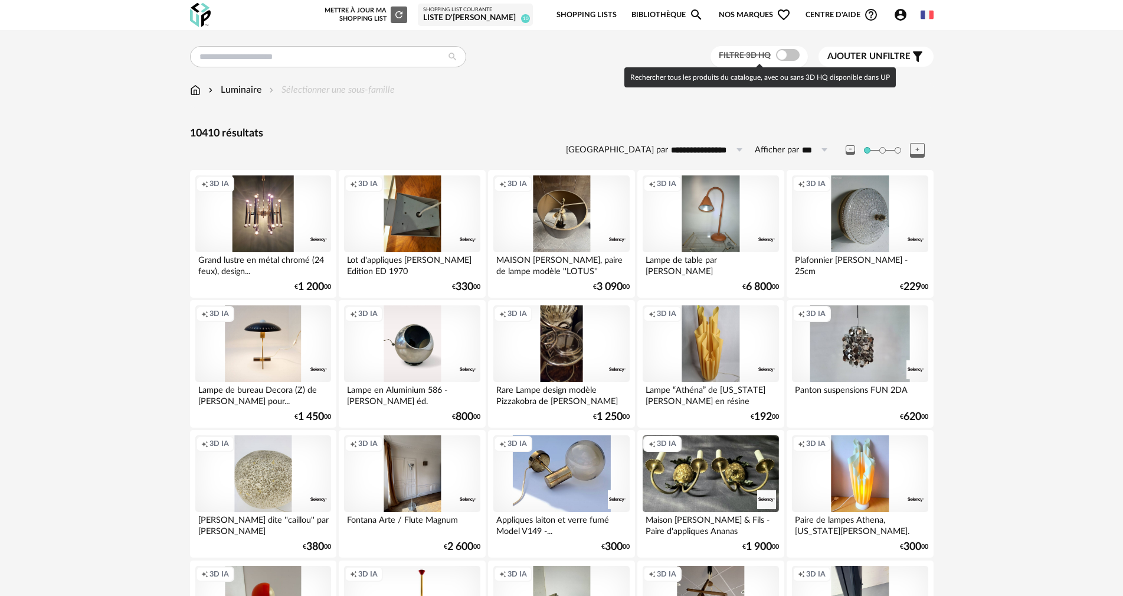
click at [787, 57] on span at bounding box center [788, 55] width 24 height 12
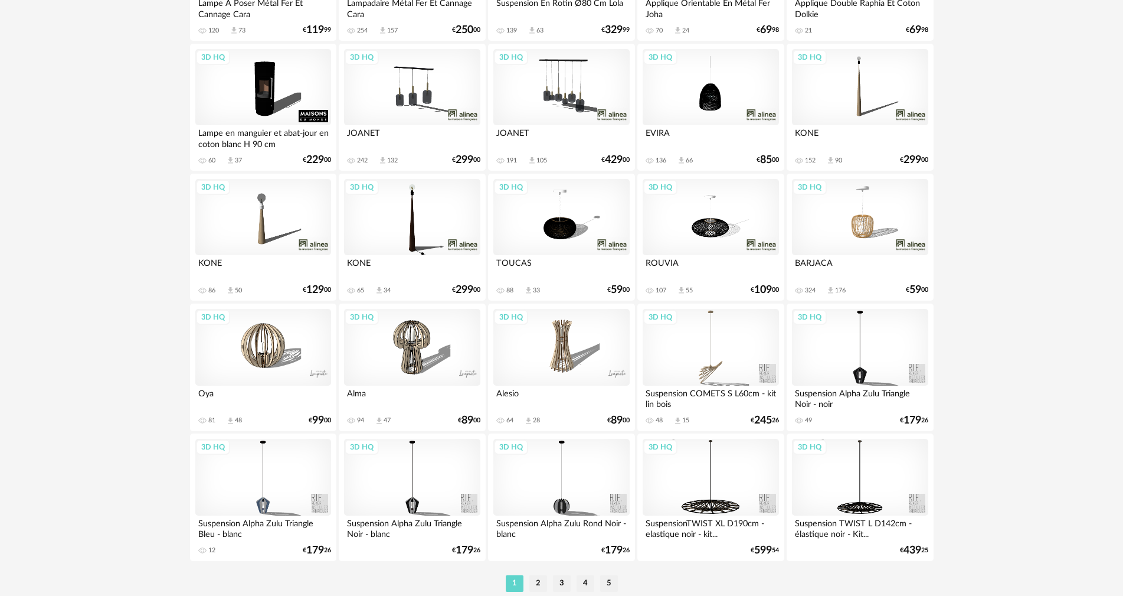
scroll to position [2250, 0]
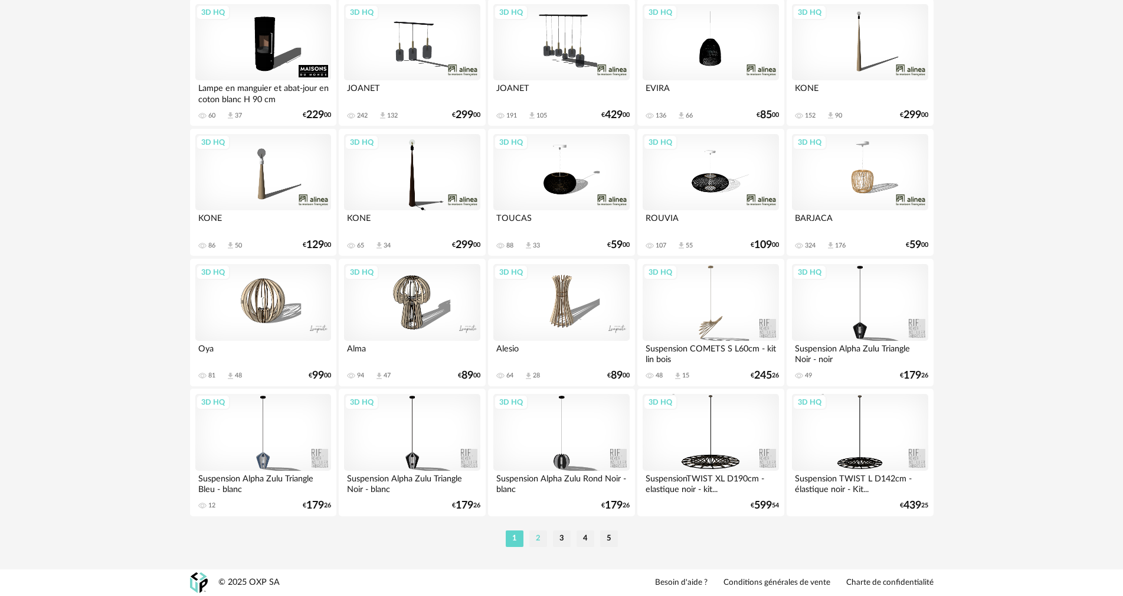
click at [538, 537] on li "2" at bounding box center [538, 538] width 18 height 17
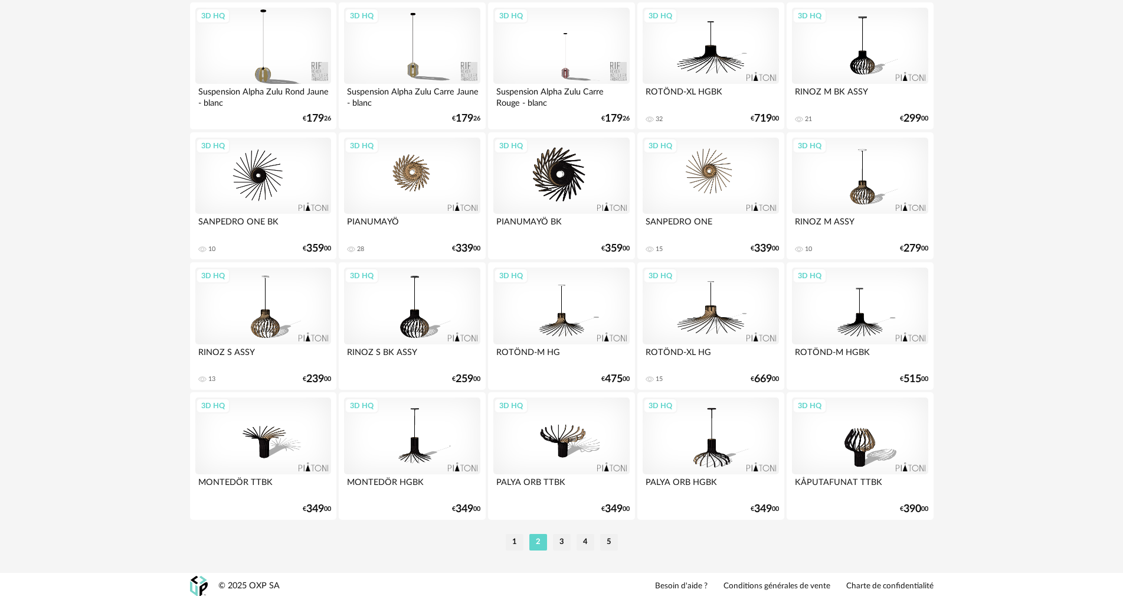
scroll to position [2250, 0]
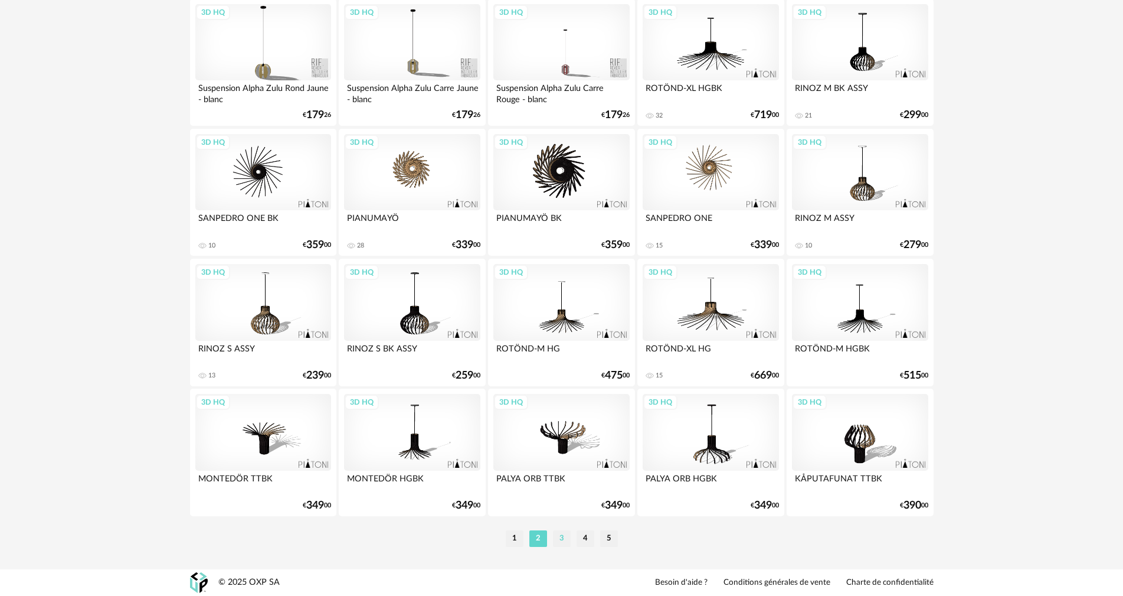
click at [563, 542] on li "3" at bounding box center [562, 538] width 18 height 17
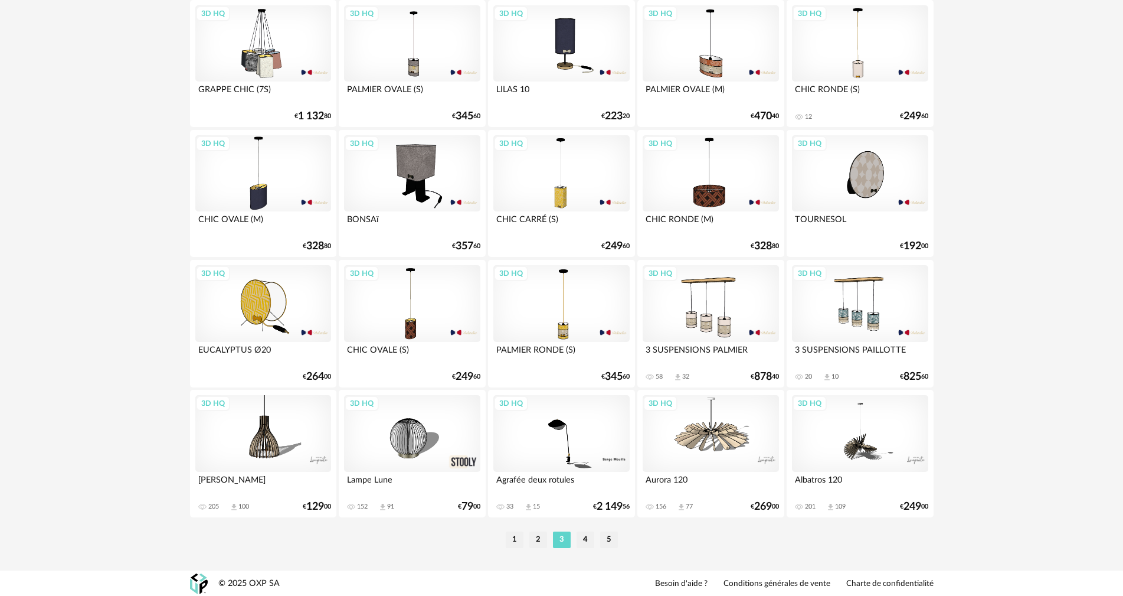
scroll to position [2250, 0]
drag, startPoint x: 584, startPoint y: 534, endPoint x: 580, endPoint y: 519, distance: 15.3
click at [583, 534] on li "4" at bounding box center [586, 538] width 18 height 17
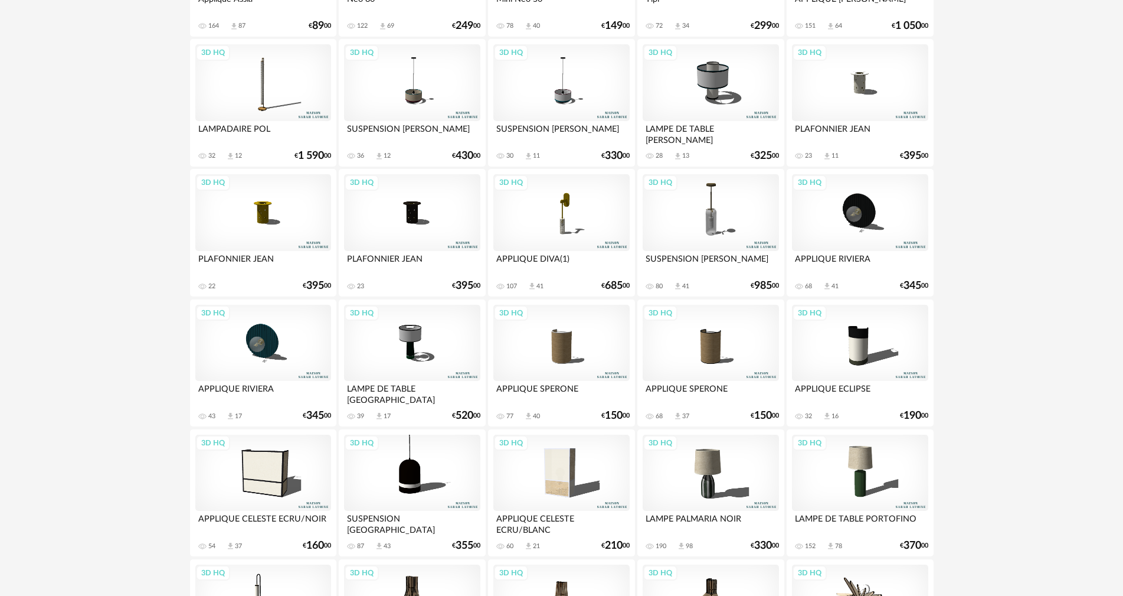
scroll to position [295, 0]
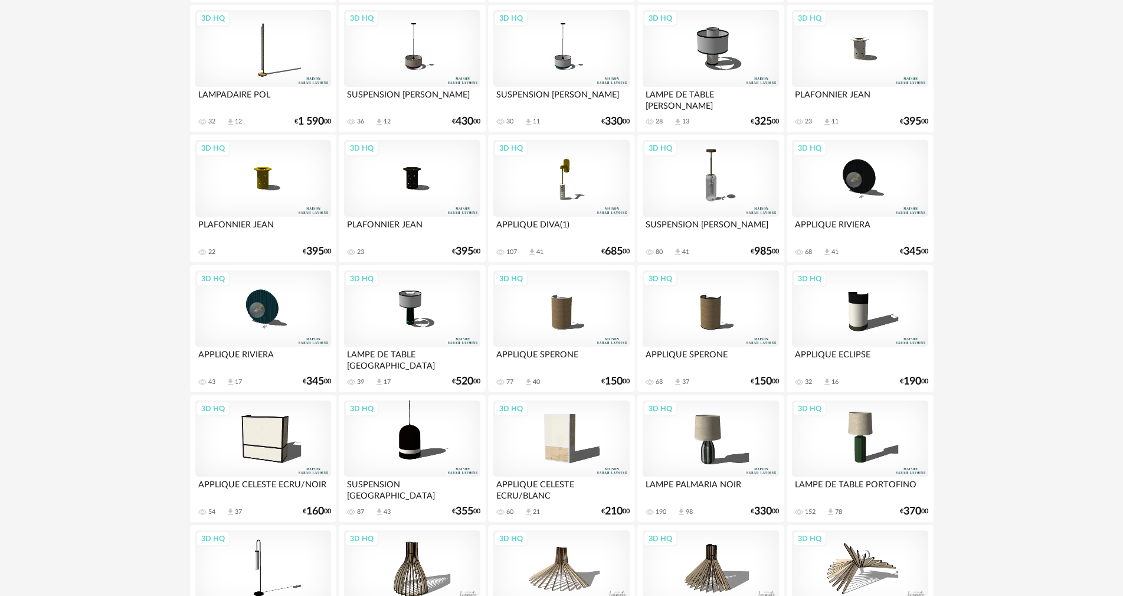
click at [254, 308] on div "3D HQ" at bounding box center [263, 308] width 136 height 77
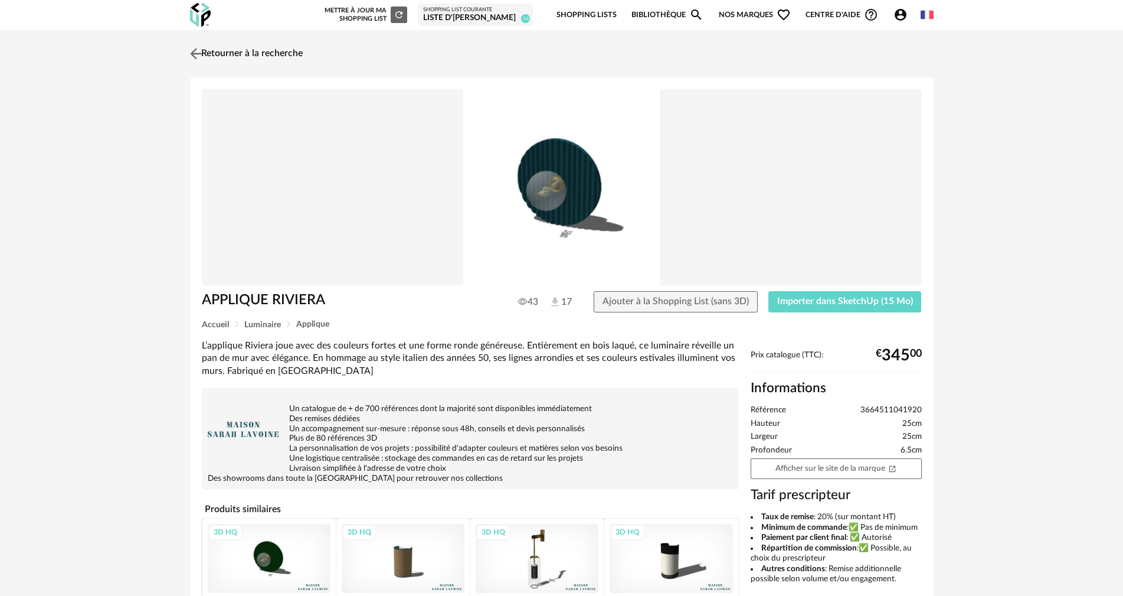
click at [198, 51] on img at bounding box center [195, 53] width 17 height 17
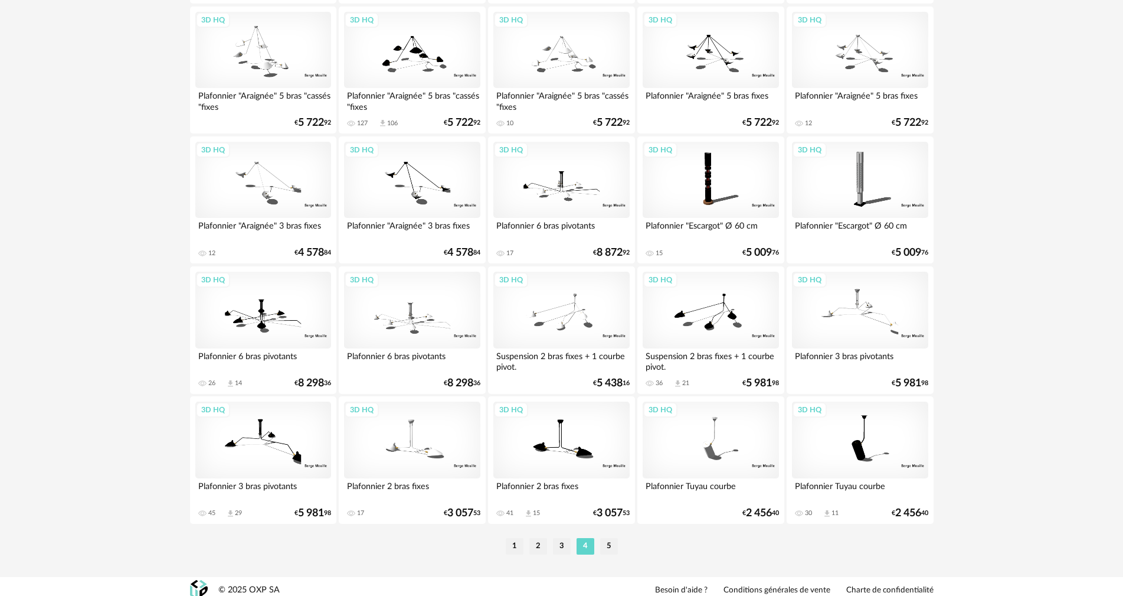
scroll to position [2250, 0]
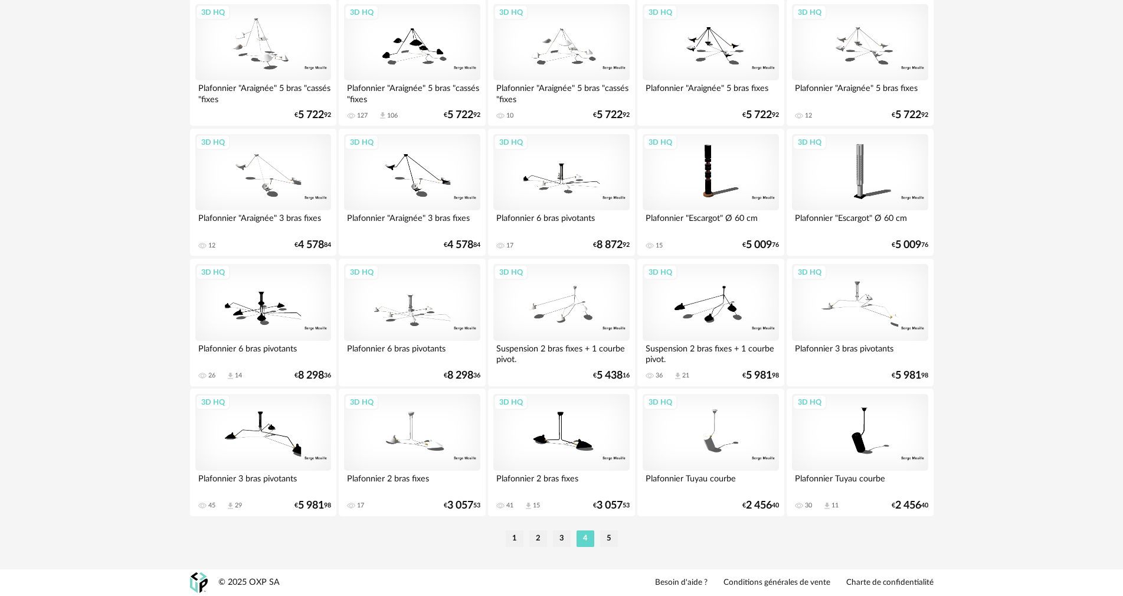
click at [619, 536] on ul "1 2 3 4 5" at bounding box center [562, 538] width 118 height 17
click at [611, 538] on li "5" at bounding box center [609, 538] width 18 height 17
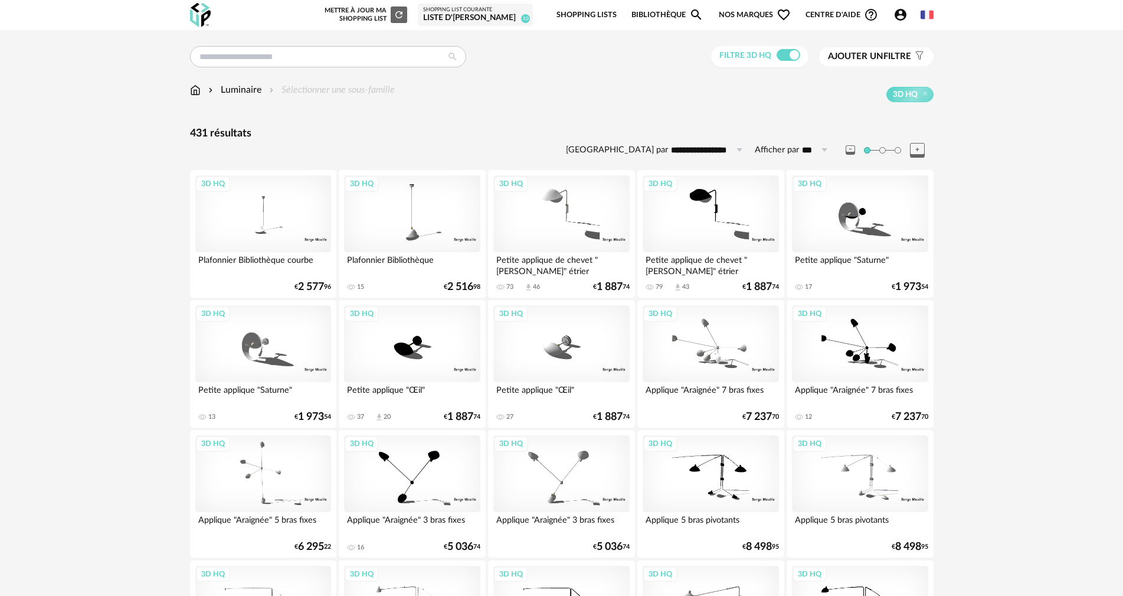
click at [902, 12] on icon "Account Circle icon" at bounding box center [901, 15] width 14 height 14
click at [240, 86] on div "Luminaire" at bounding box center [233, 90] width 55 height 14
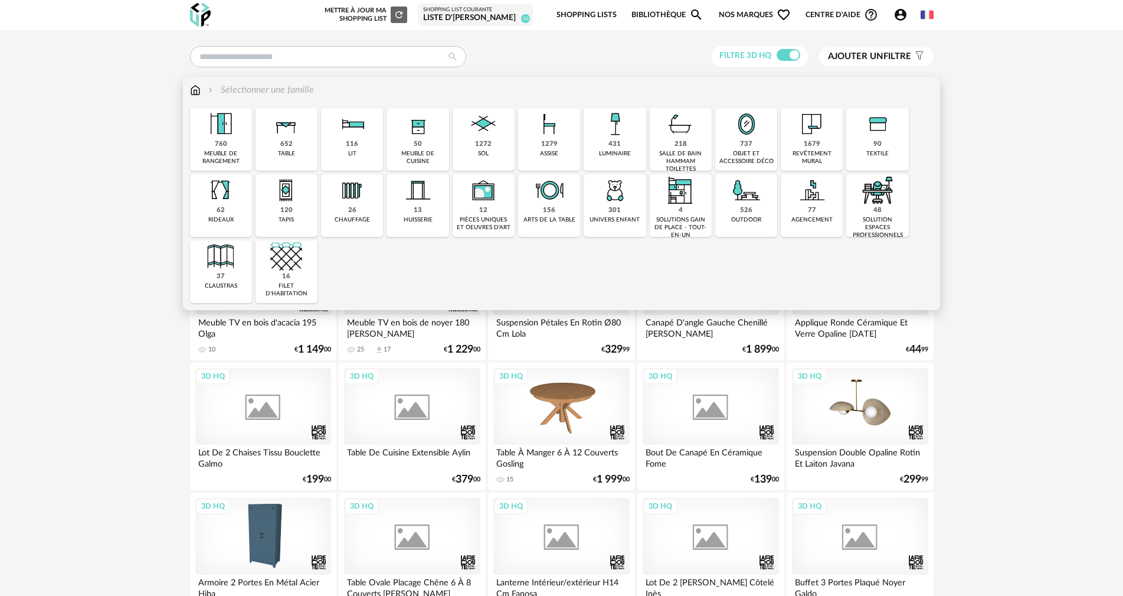
click at [197, 91] on img at bounding box center [195, 90] width 11 height 14
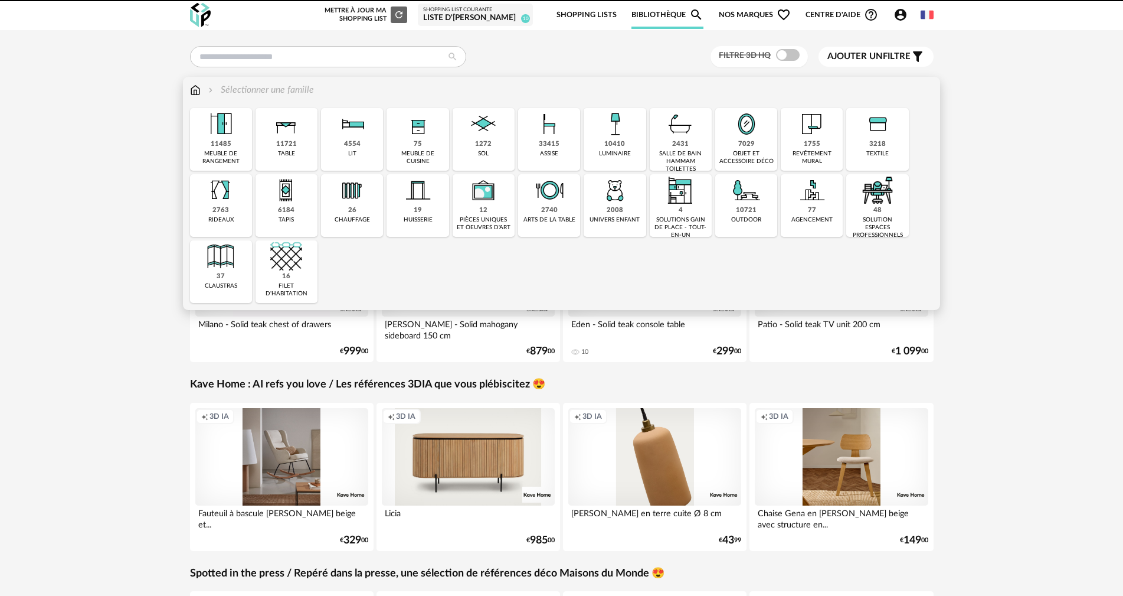
click at [637, 132] on div "10410 luminaire" at bounding box center [615, 139] width 62 height 63
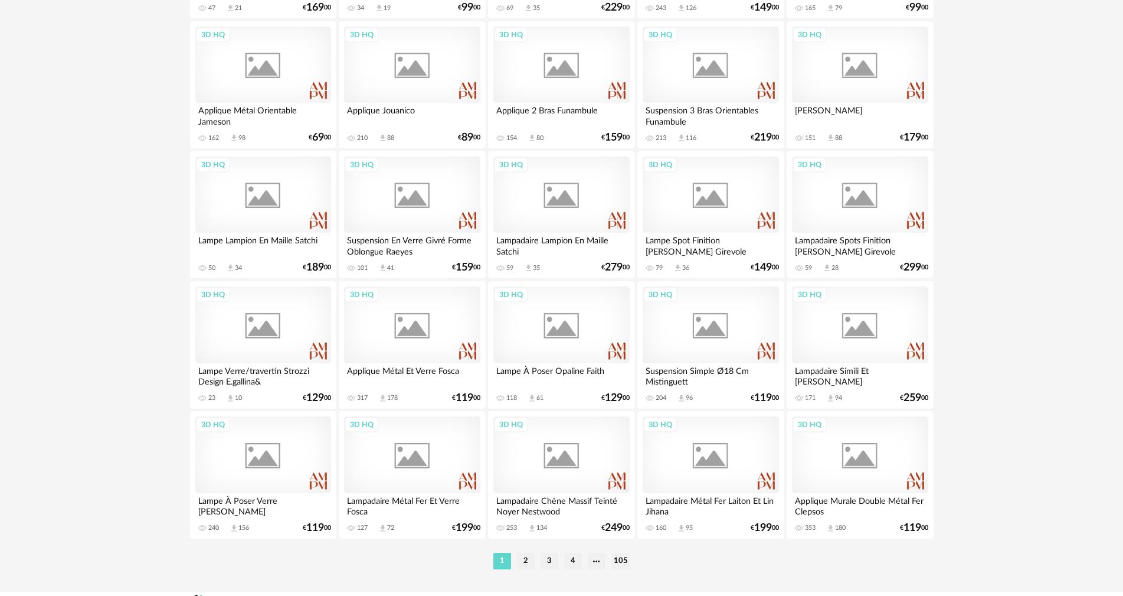
scroll to position [2250, 0]
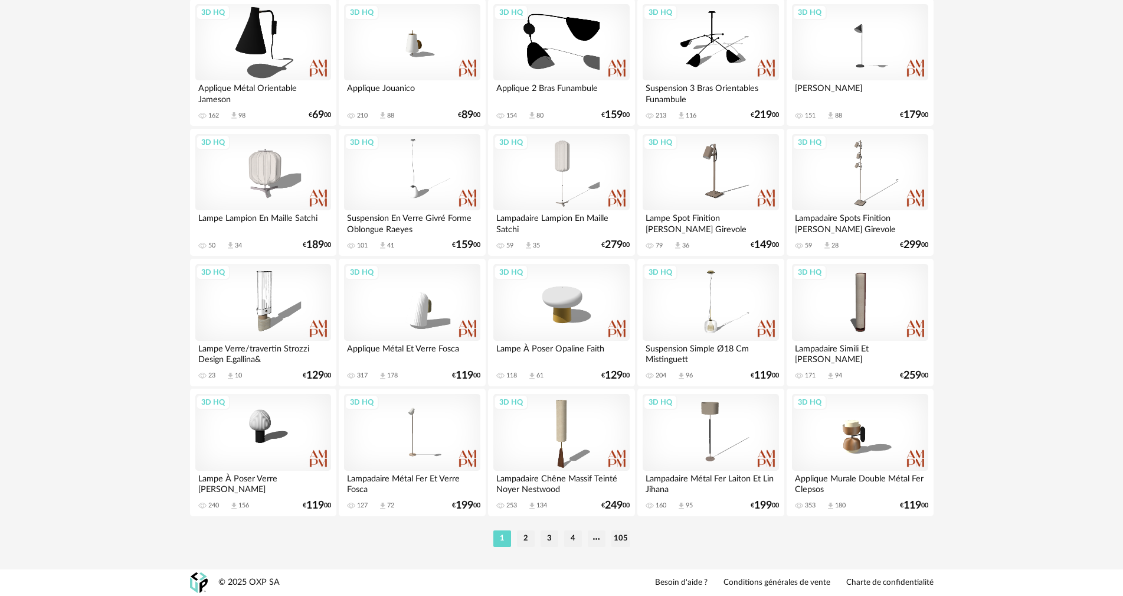
click at [528, 535] on li "2" at bounding box center [526, 538] width 18 height 17
